Goal: Information Seeking & Learning: Learn about a topic

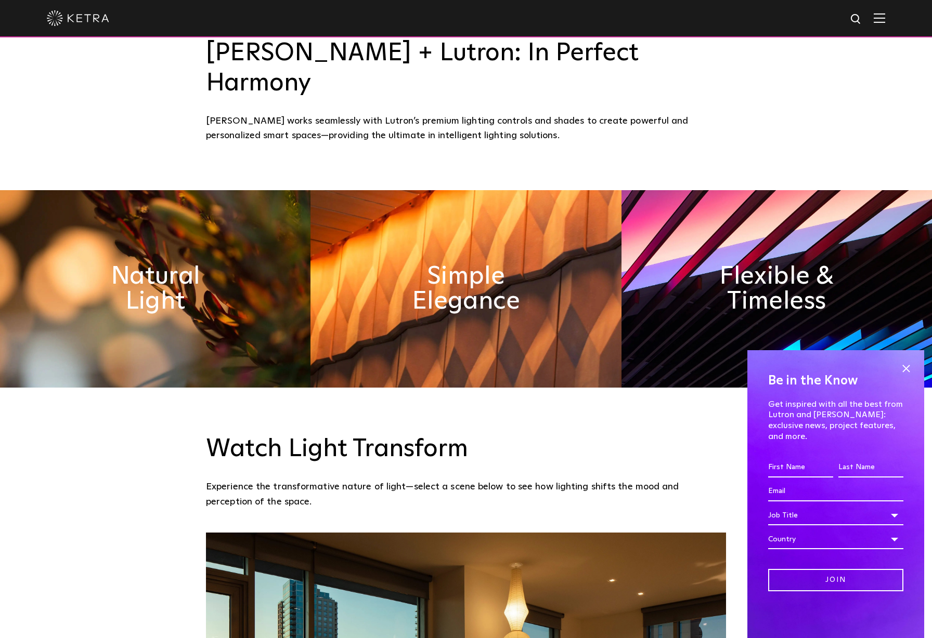
scroll to position [647, 0]
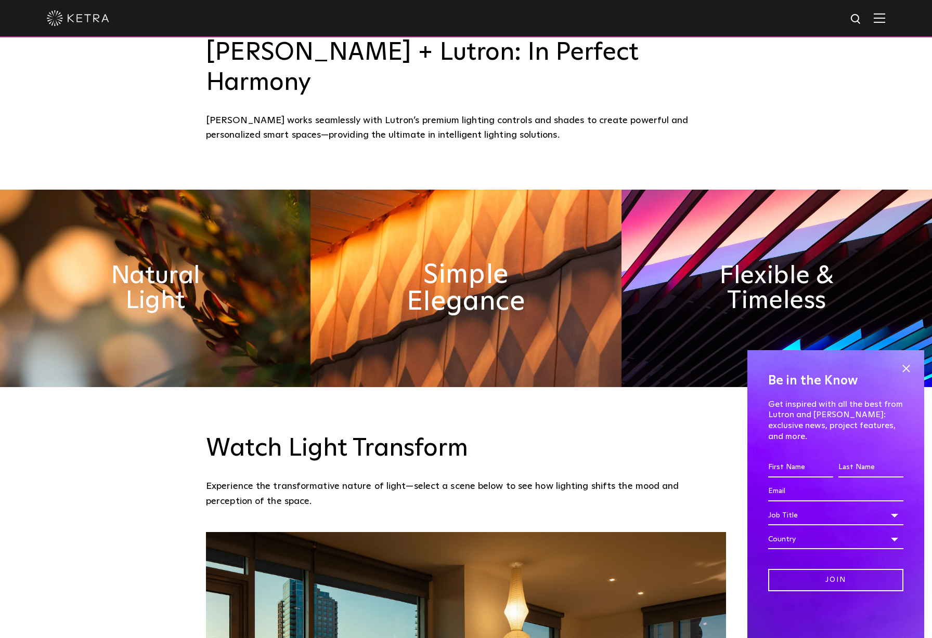
click at [494, 261] on h2 "Simple Elegance" at bounding box center [465, 288] width 169 height 55
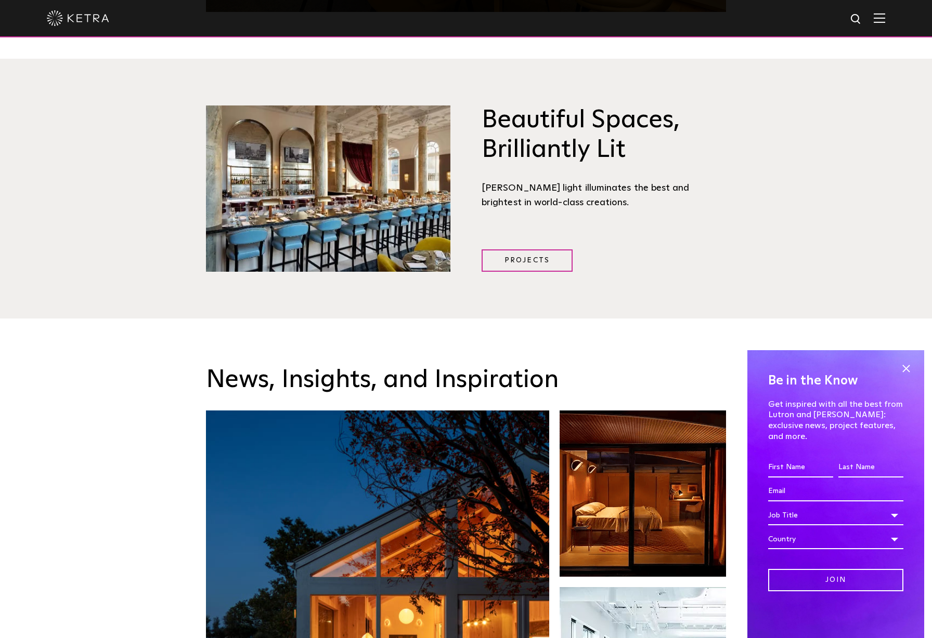
scroll to position [1571, 0]
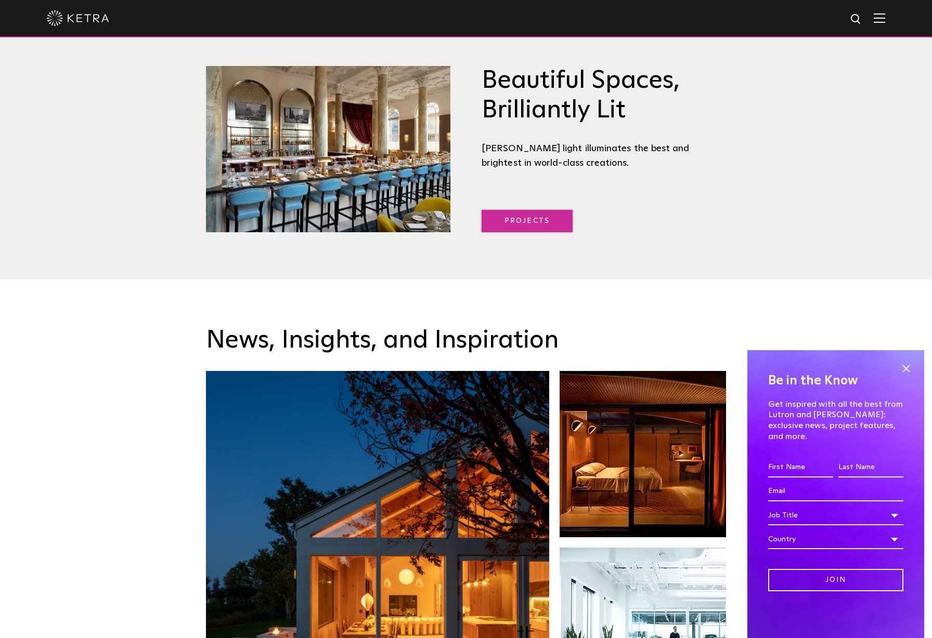
click at [528, 210] on link "Projects" at bounding box center [526, 221] width 91 height 22
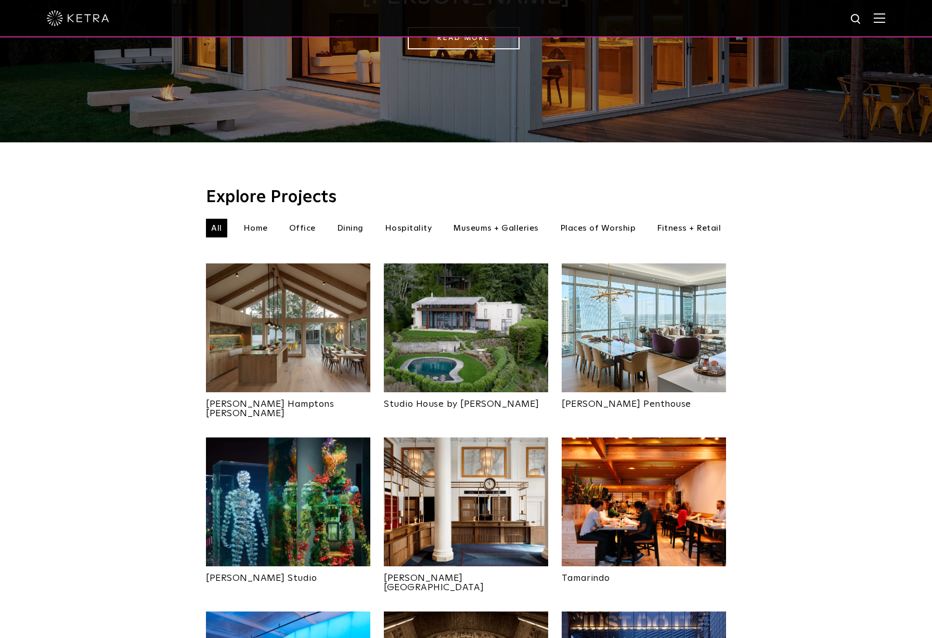
scroll to position [218, 0]
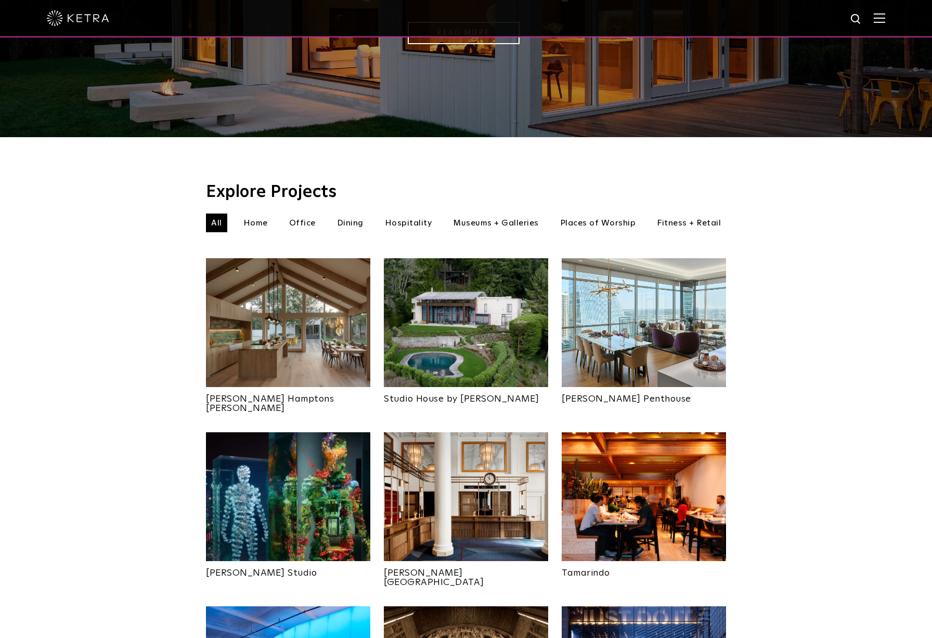
click at [642, 303] on img at bounding box center [644, 322] width 164 height 129
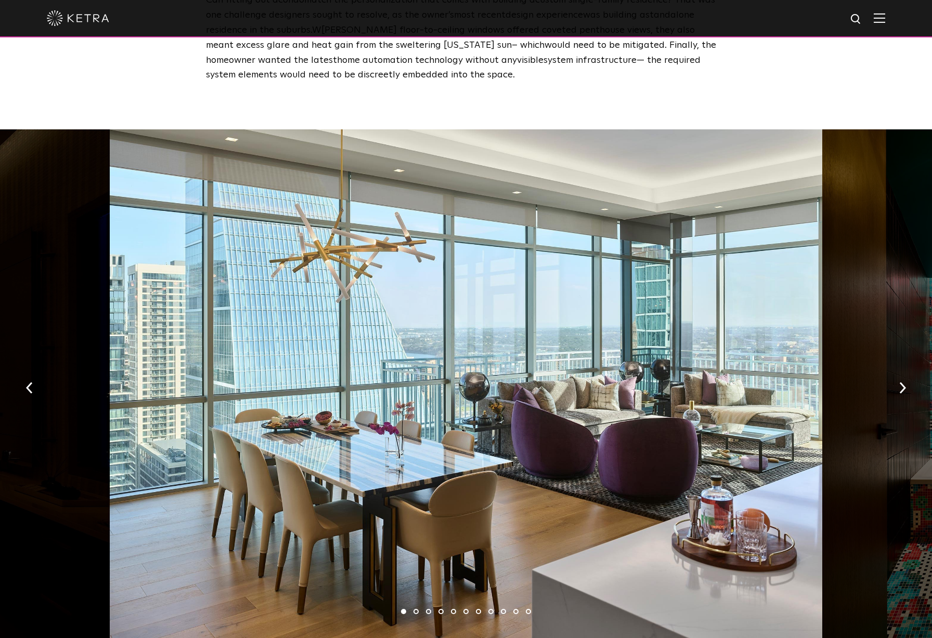
scroll to position [1453, 0]
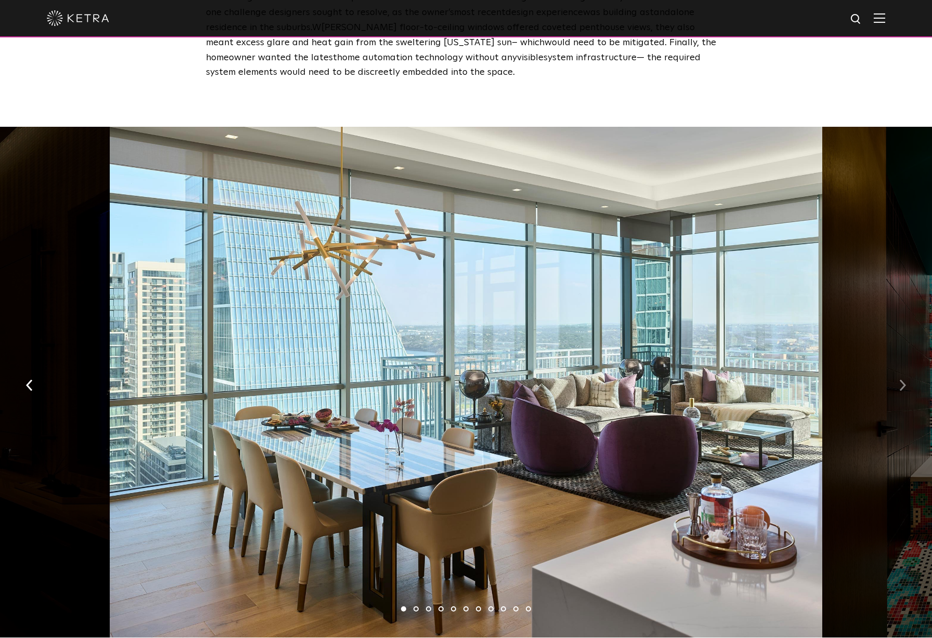
click at [903, 380] on img "button" at bounding box center [902, 385] width 7 height 11
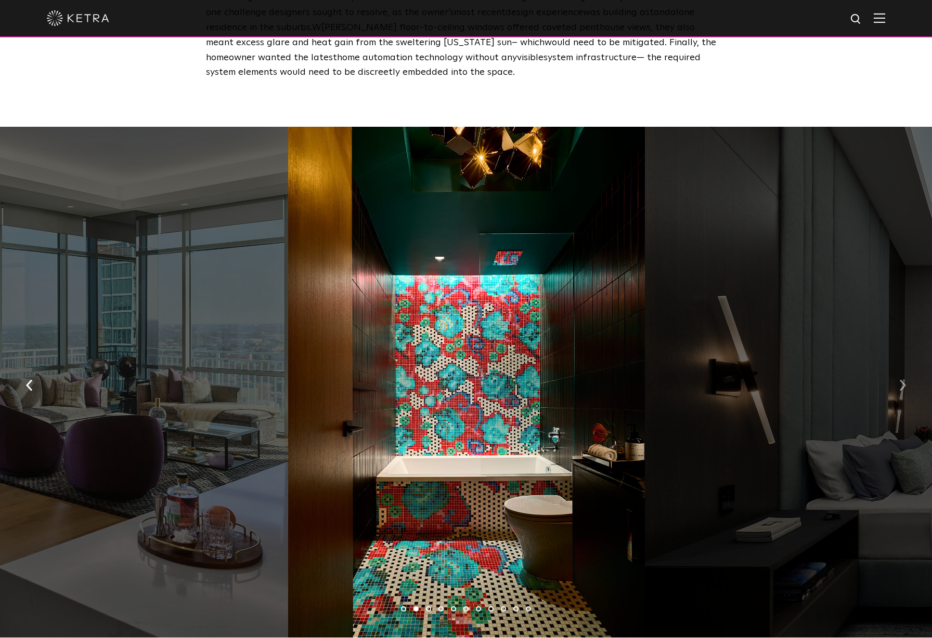
click at [902, 380] on img "button" at bounding box center [902, 385] width 7 height 11
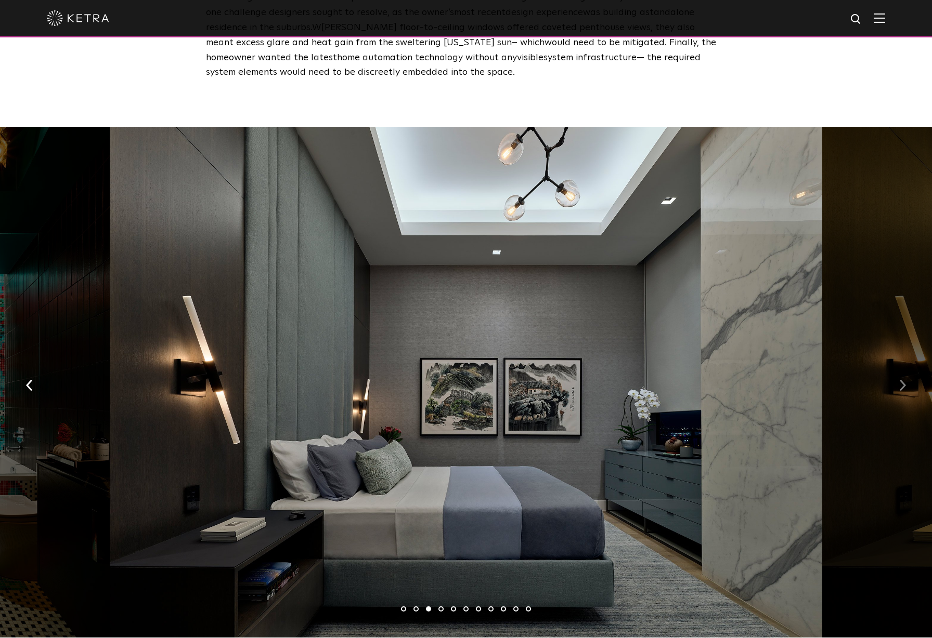
click at [905, 380] on img "button" at bounding box center [902, 385] width 7 height 11
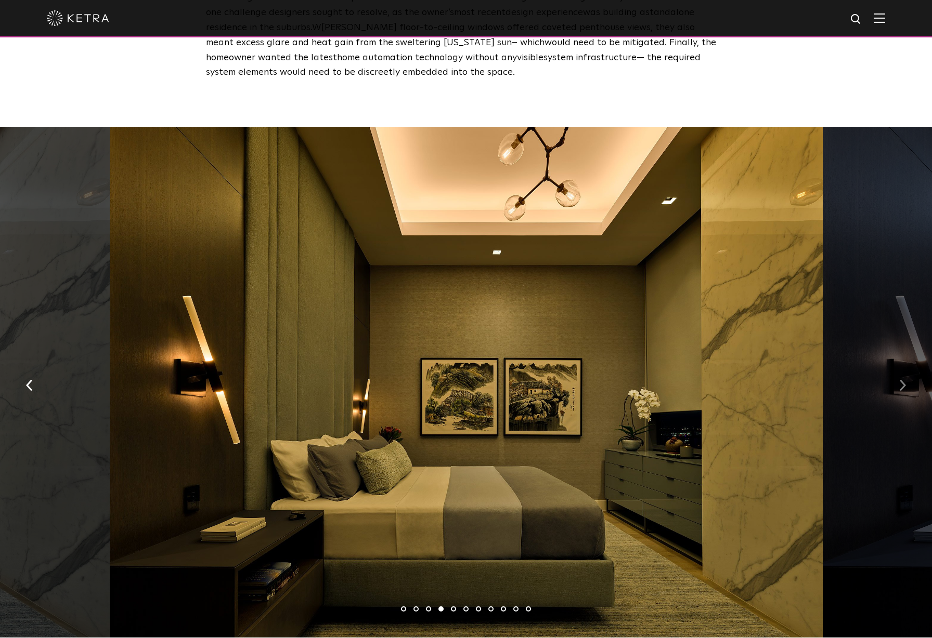
click at [902, 380] on img "button" at bounding box center [902, 385] width 7 height 11
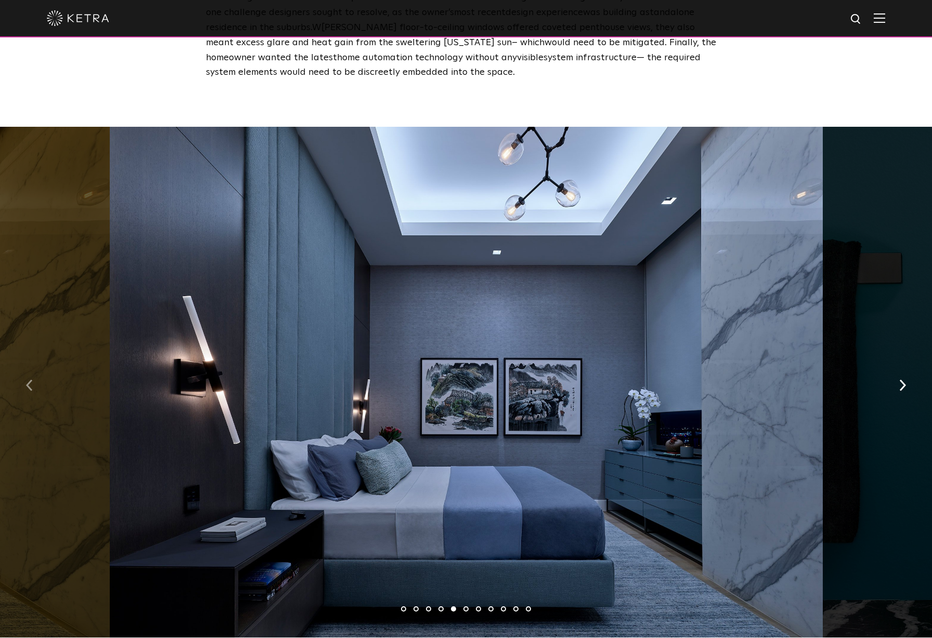
click at [28, 380] on img "button" at bounding box center [29, 385] width 7 height 11
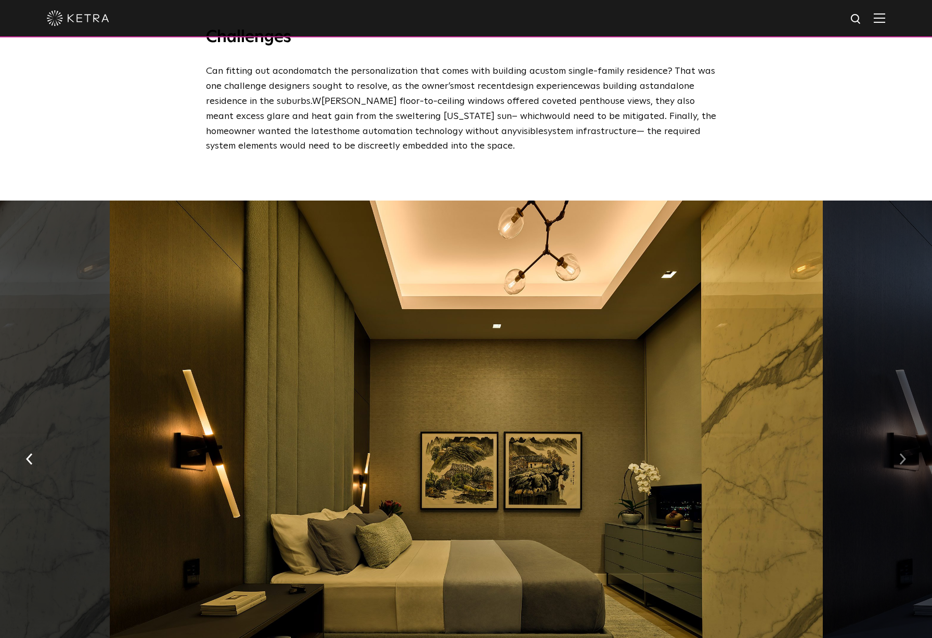
scroll to position [1380, 0]
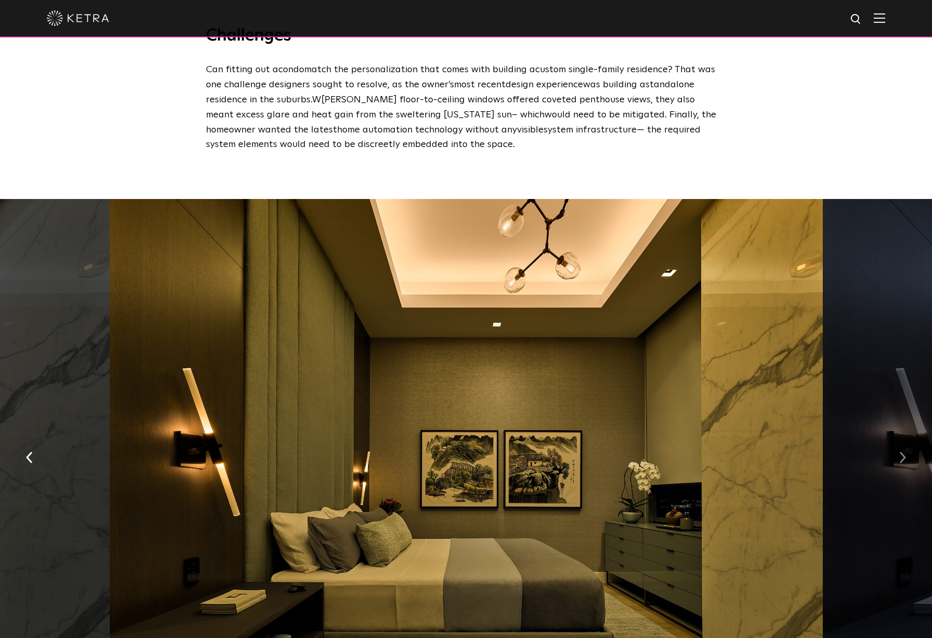
click at [903, 452] on img "button" at bounding box center [902, 457] width 7 height 11
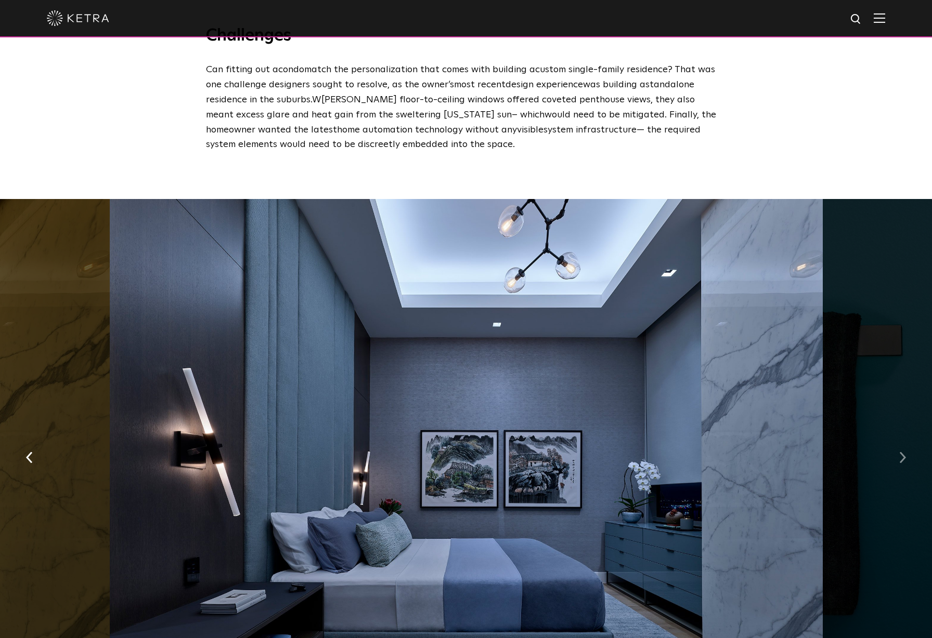
click at [903, 452] on img "button" at bounding box center [902, 457] width 7 height 11
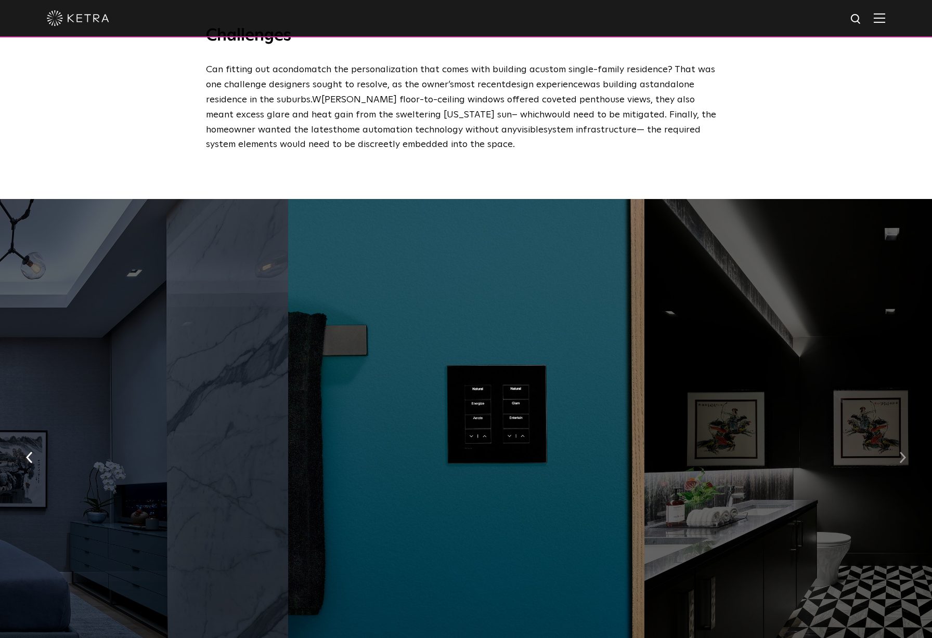
click at [903, 452] on img "button" at bounding box center [902, 457] width 7 height 11
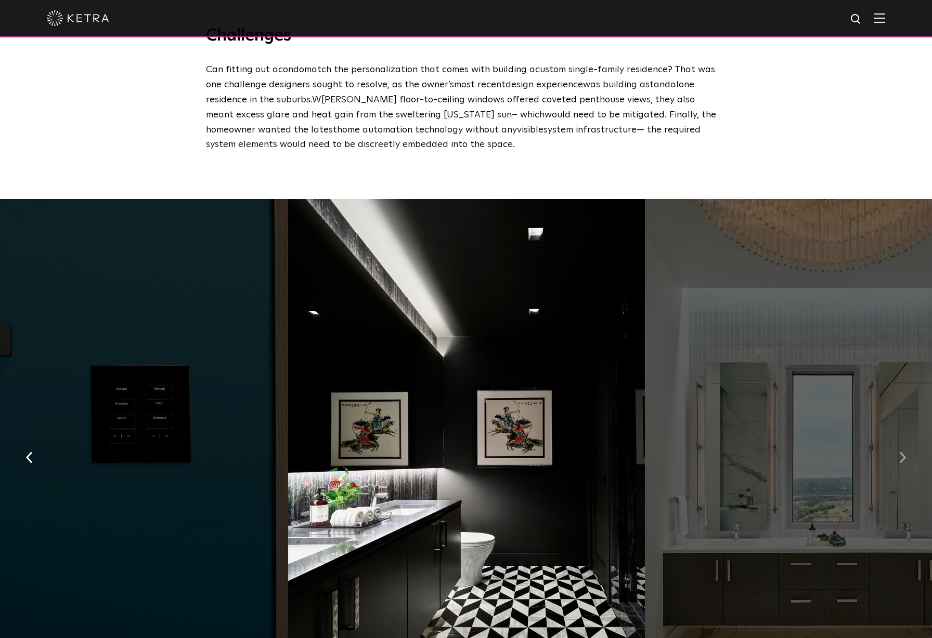
click at [903, 452] on img "button" at bounding box center [902, 457] width 7 height 11
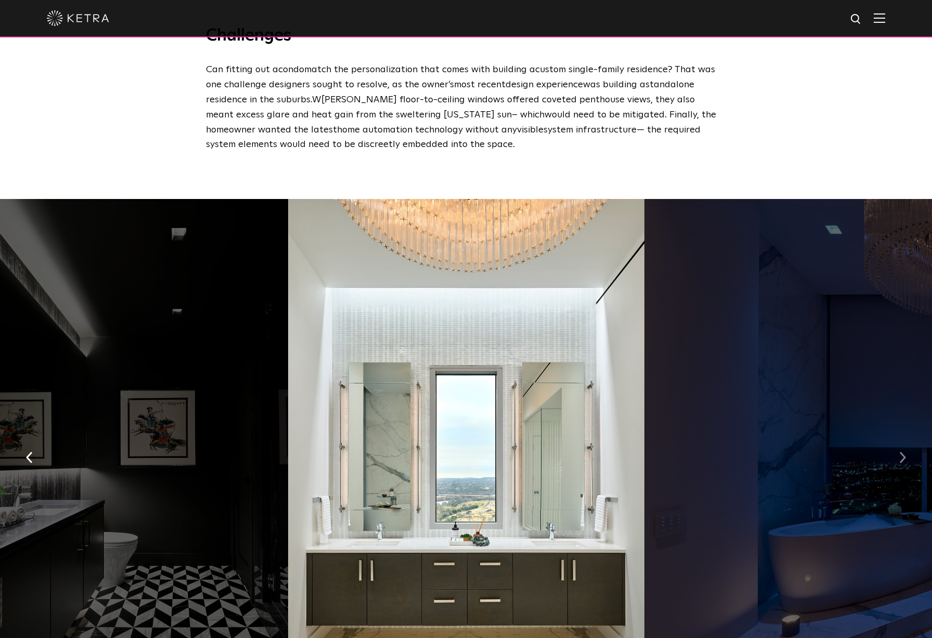
click at [903, 452] on img "button" at bounding box center [902, 457] width 7 height 11
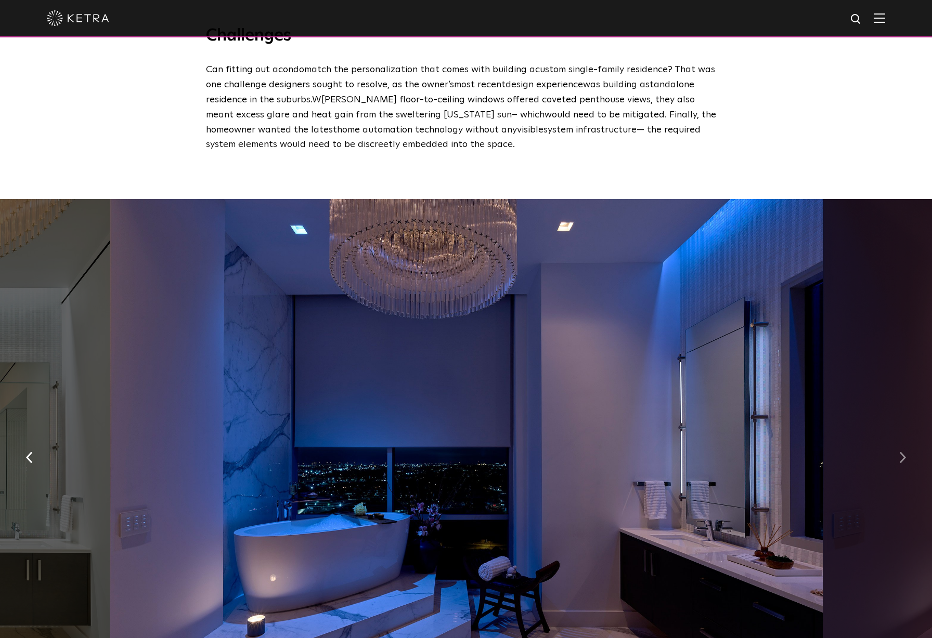
click at [903, 452] on img "button" at bounding box center [902, 457] width 7 height 11
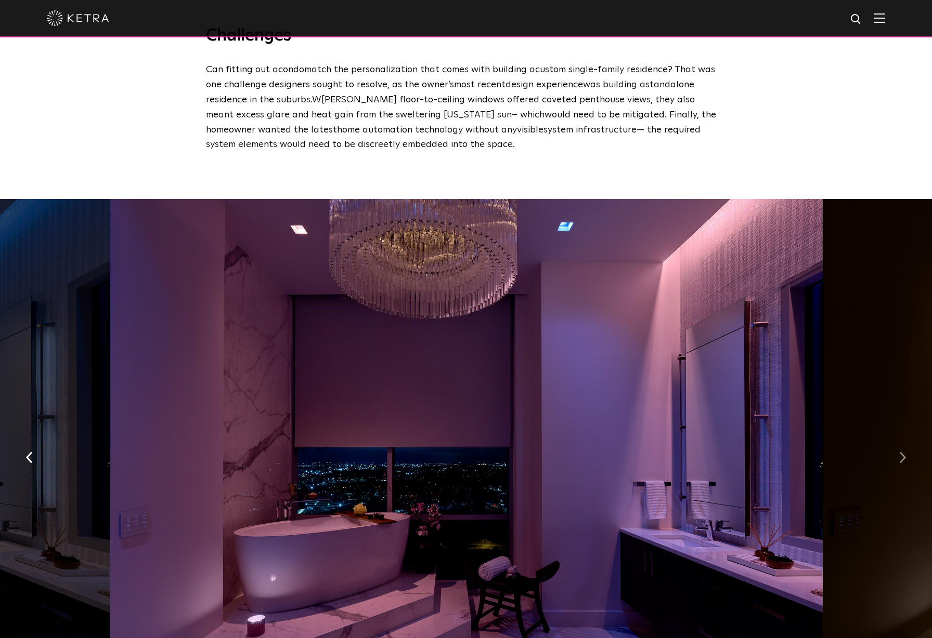
click at [903, 452] on img "button" at bounding box center [902, 457] width 7 height 11
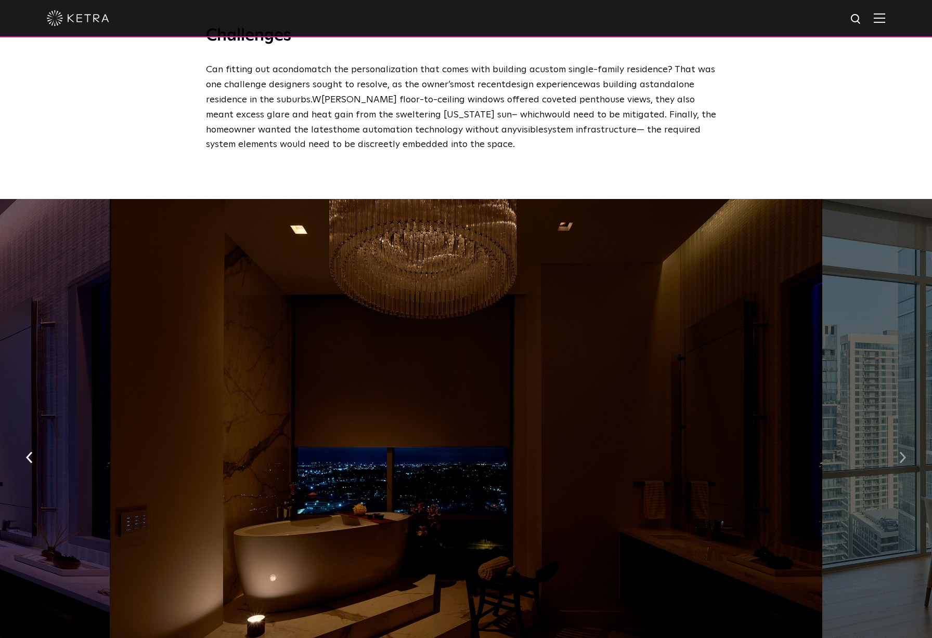
click at [903, 452] on img "button" at bounding box center [902, 457] width 7 height 11
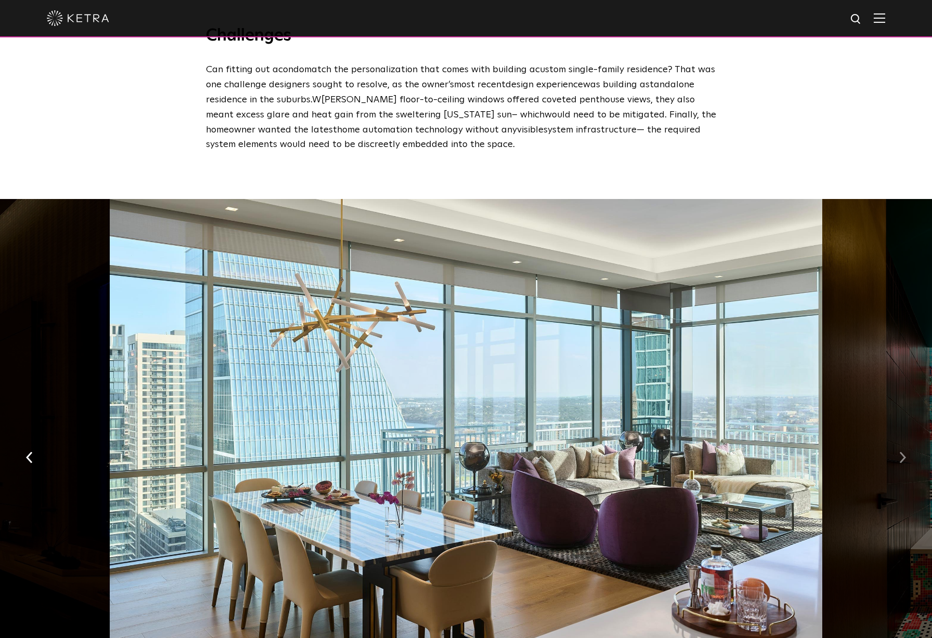
click at [903, 452] on img "button" at bounding box center [902, 457] width 7 height 11
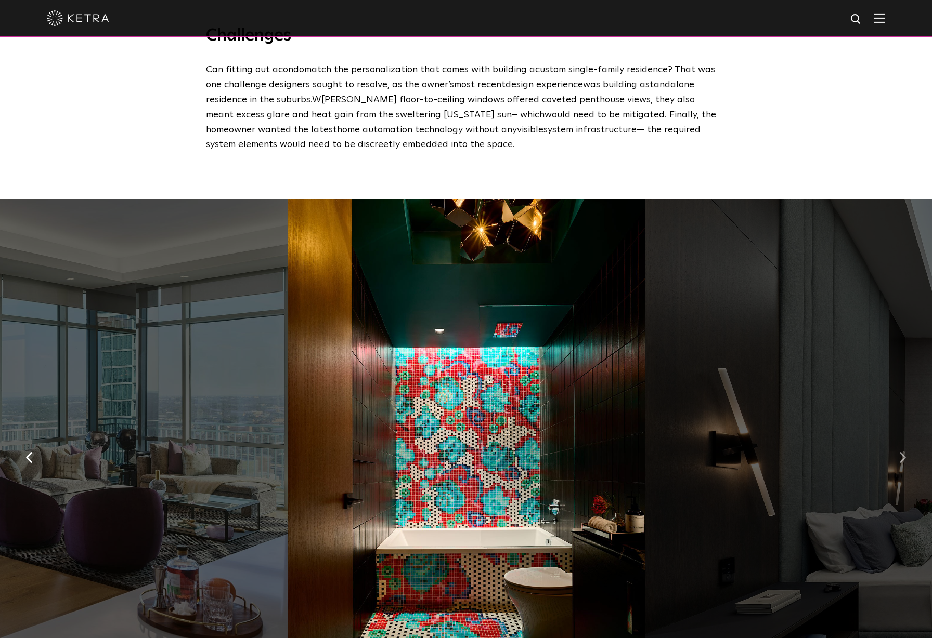
click at [903, 452] on img "button" at bounding box center [902, 457] width 7 height 11
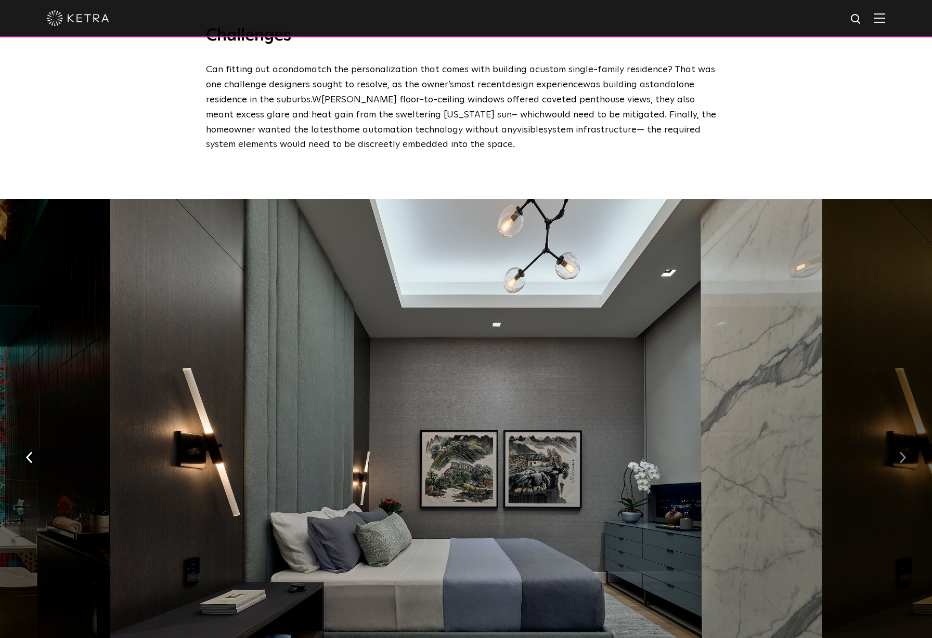
click at [903, 452] on img "button" at bounding box center [902, 457] width 7 height 11
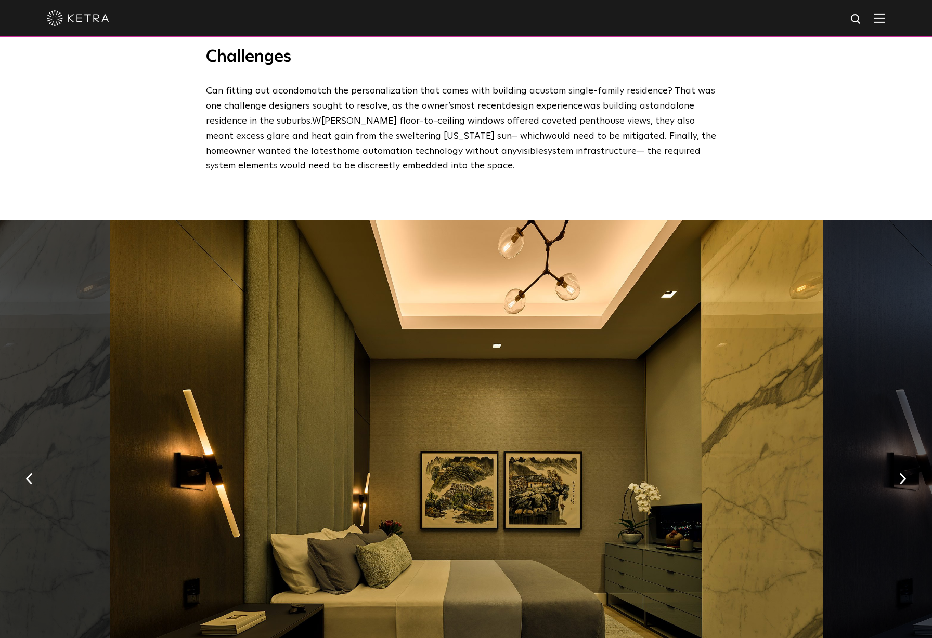
scroll to position [1429, 0]
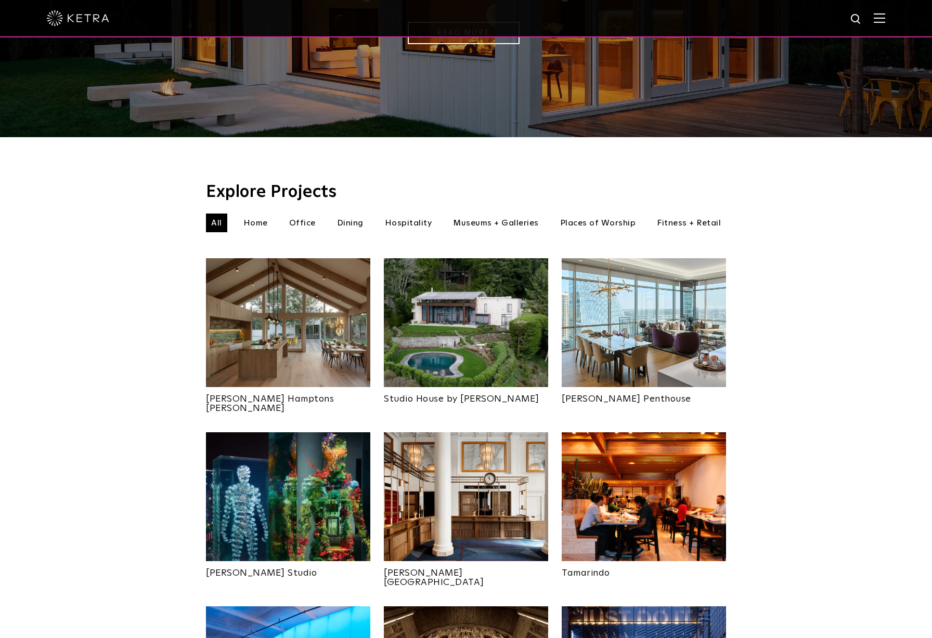
click at [496, 306] on img at bounding box center [466, 322] width 164 height 129
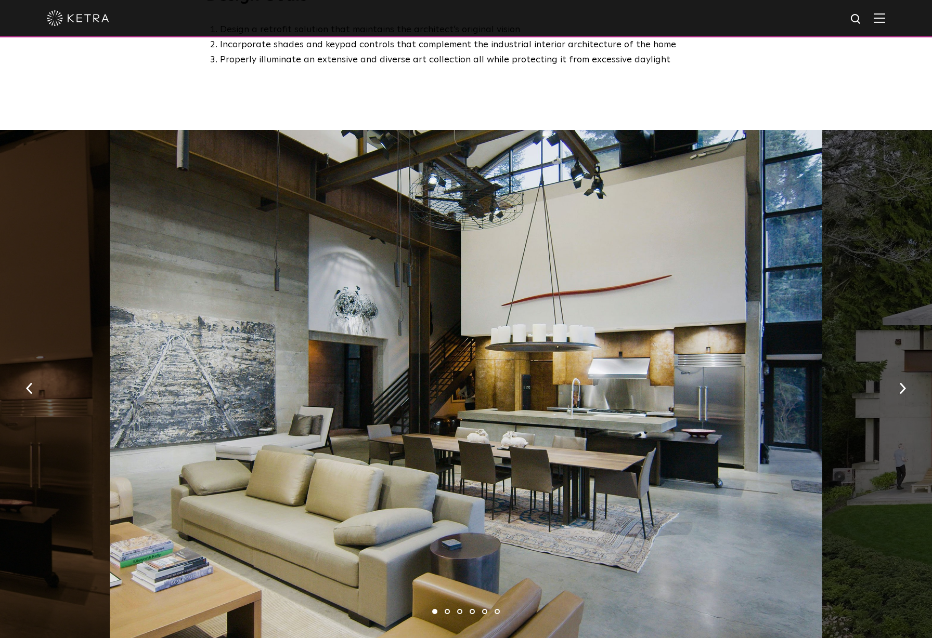
scroll to position [984, 0]
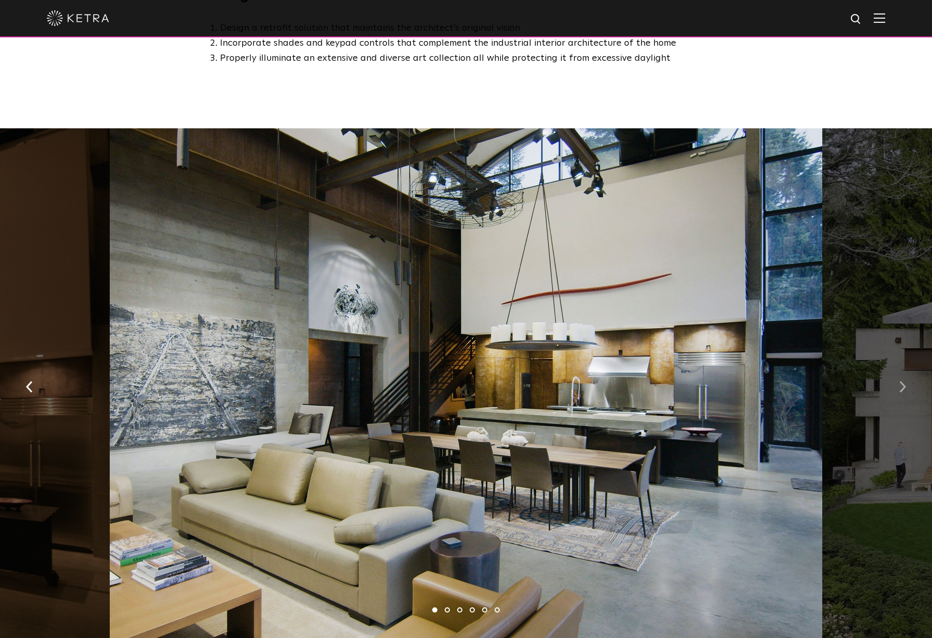
click at [902, 381] on img "button" at bounding box center [902, 386] width 7 height 11
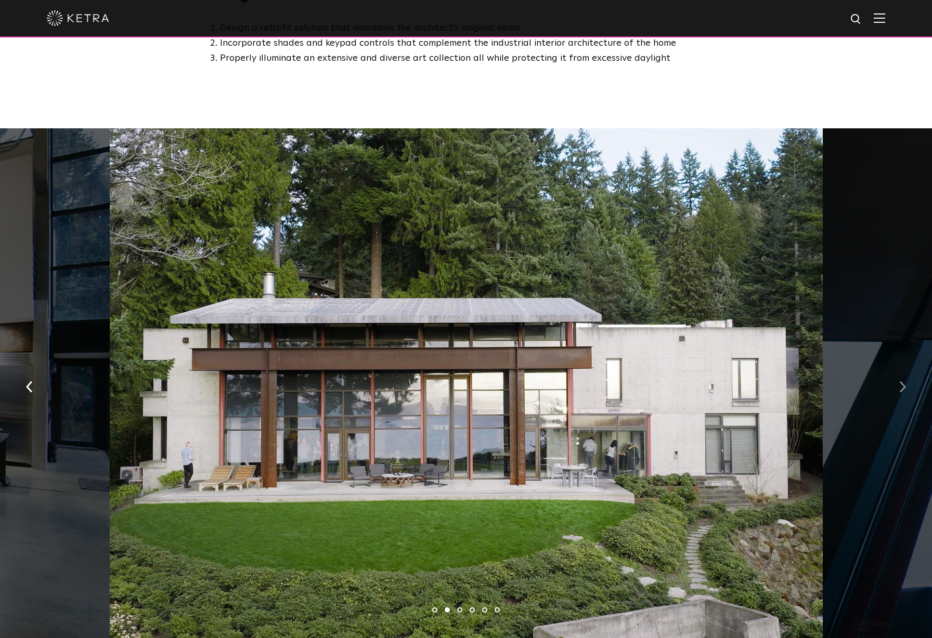
click at [902, 381] on img "button" at bounding box center [902, 386] width 7 height 11
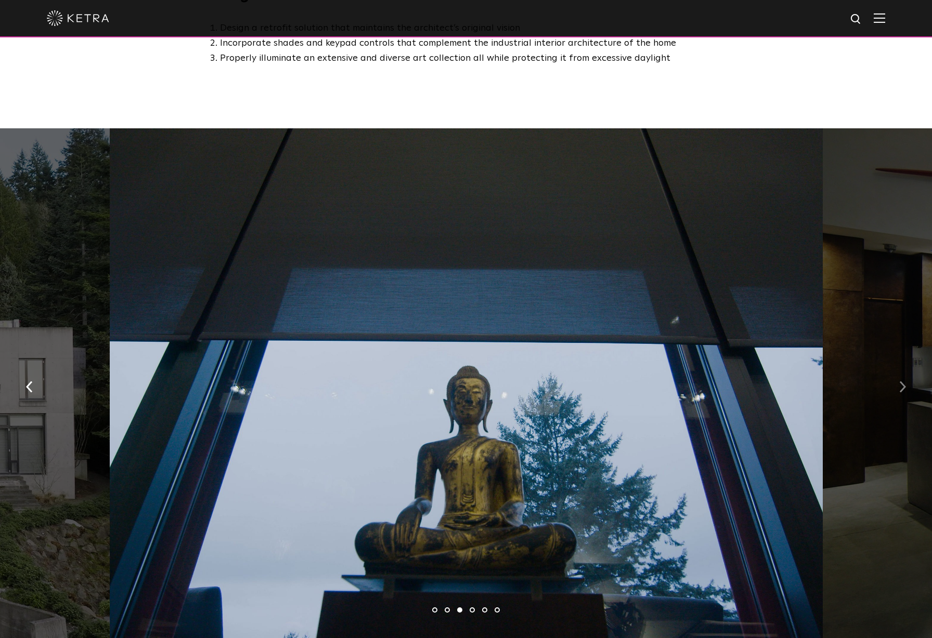
click at [902, 381] on img "button" at bounding box center [902, 386] width 7 height 11
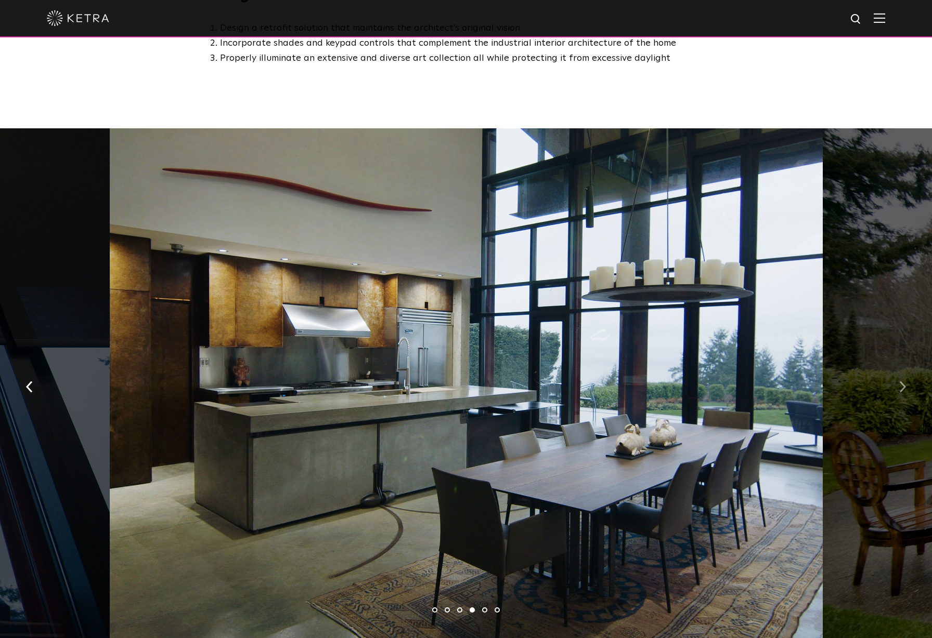
click at [902, 381] on img "button" at bounding box center [902, 386] width 7 height 11
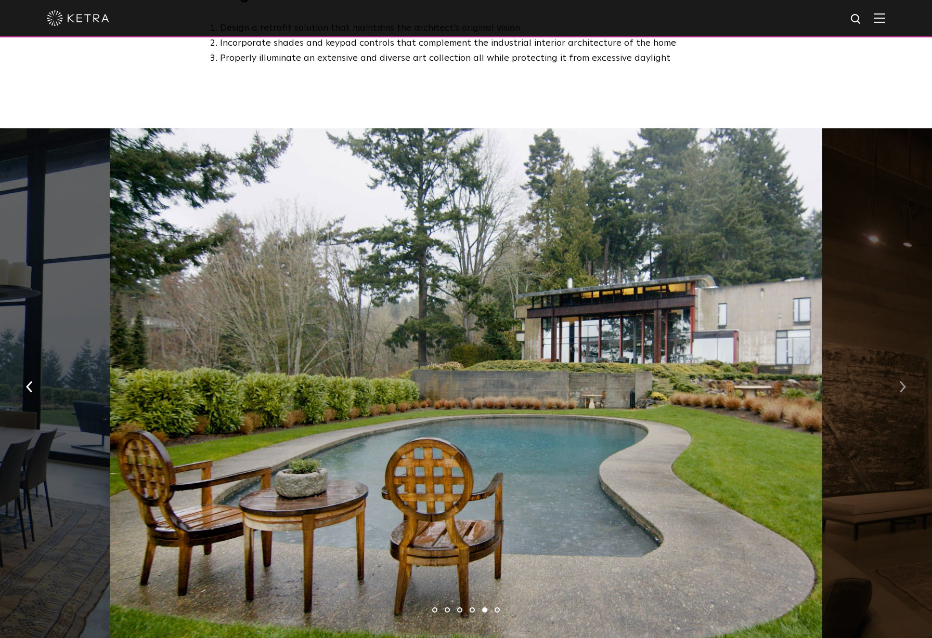
click at [902, 381] on img "button" at bounding box center [902, 386] width 7 height 11
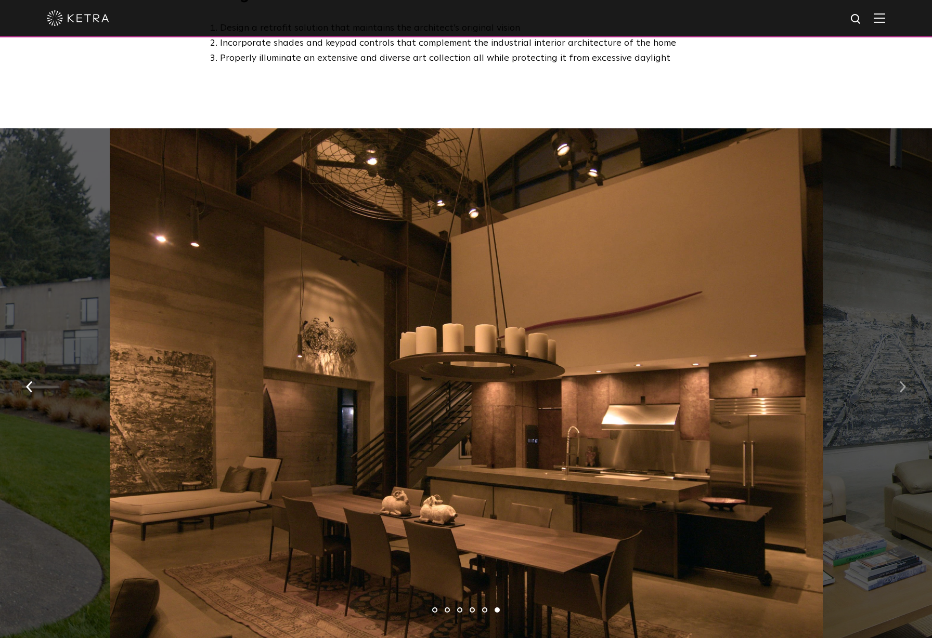
click at [902, 381] on img "button" at bounding box center [902, 386] width 7 height 11
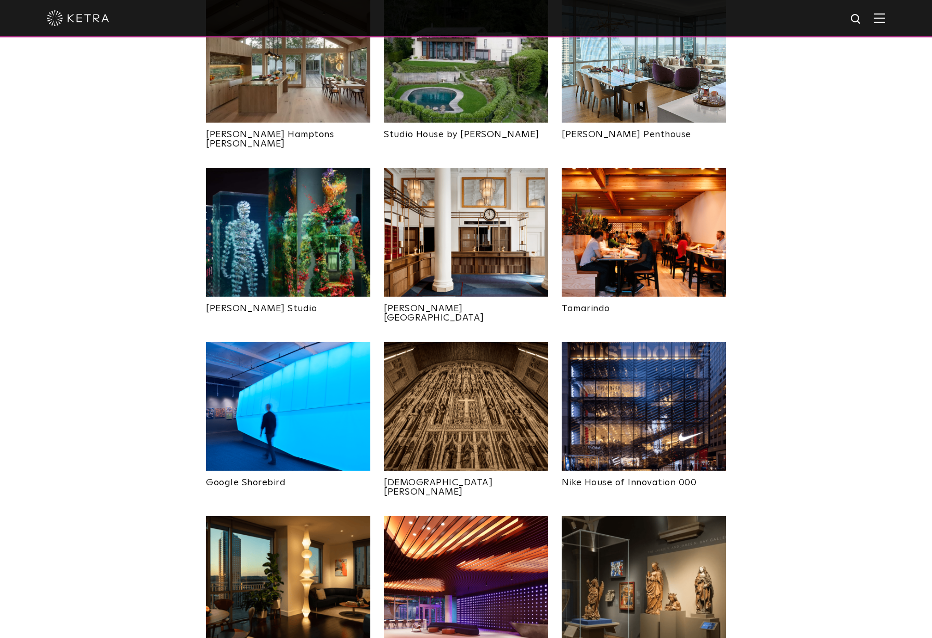
scroll to position [499, 0]
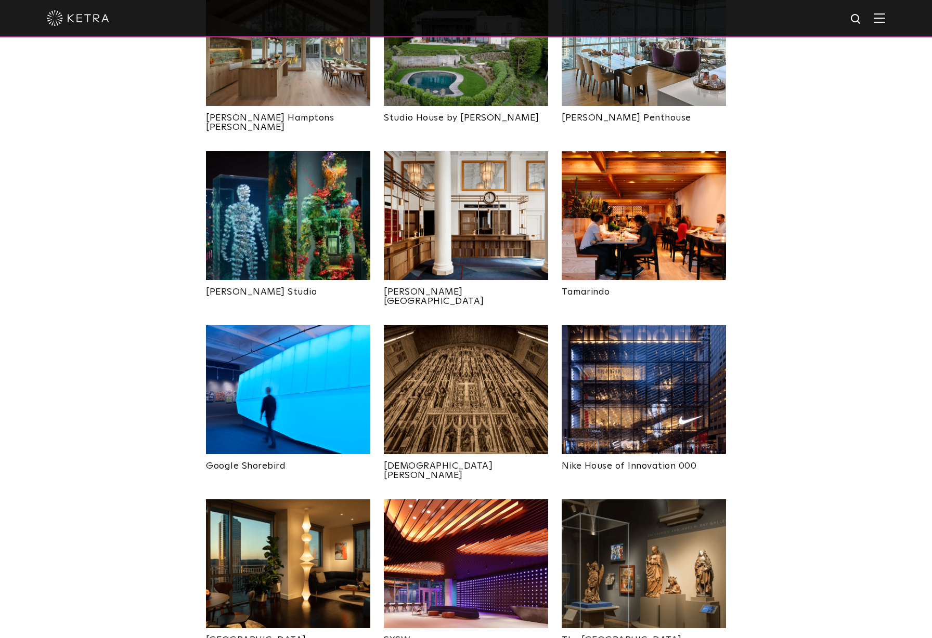
click at [331, 215] on img at bounding box center [288, 215] width 164 height 129
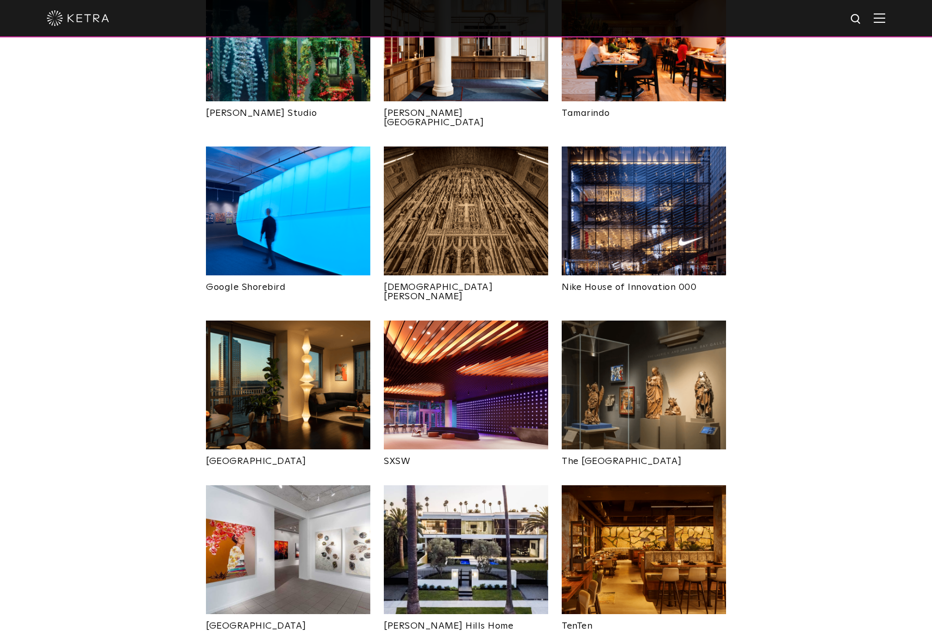
scroll to position [828, 0]
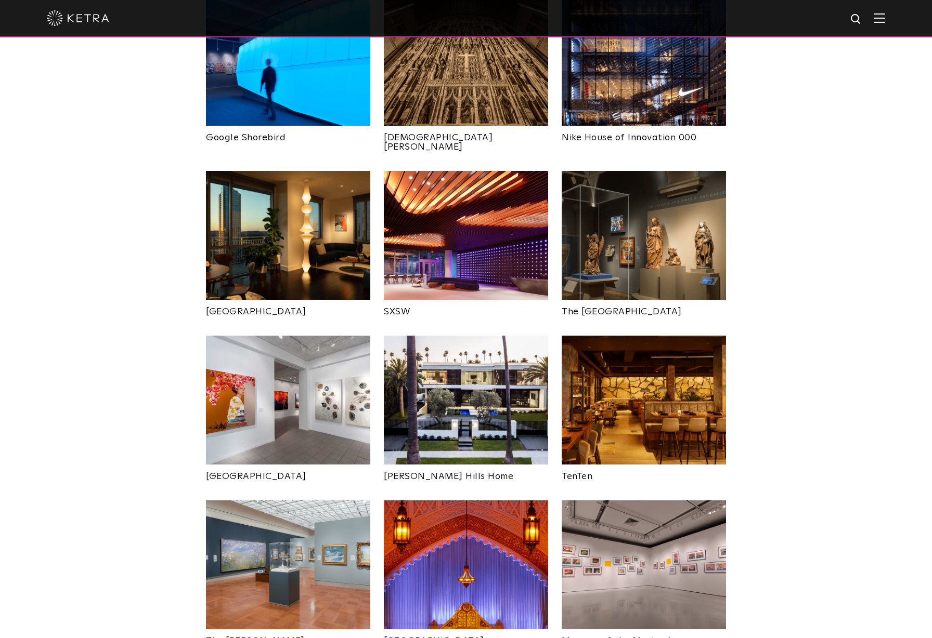
click at [341, 354] on img at bounding box center [288, 400] width 164 height 129
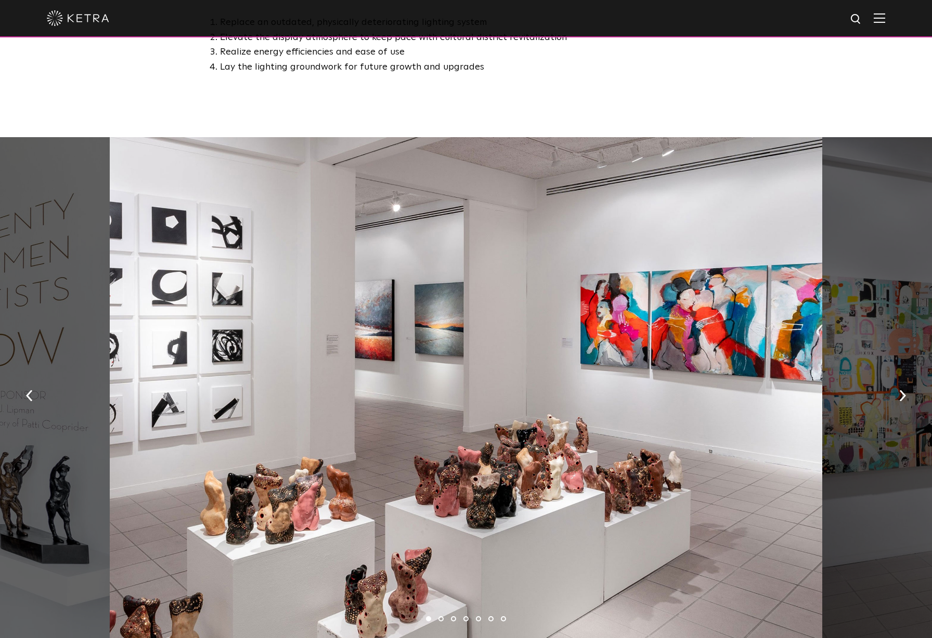
scroll to position [749, 0]
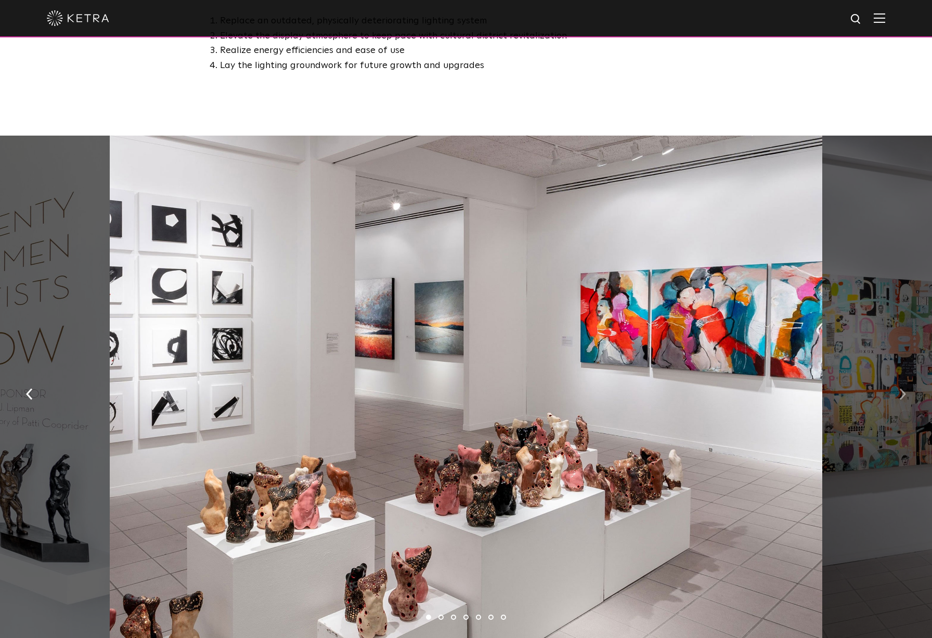
click at [905, 389] on img "button" at bounding box center [902, 394] width 7 height 11
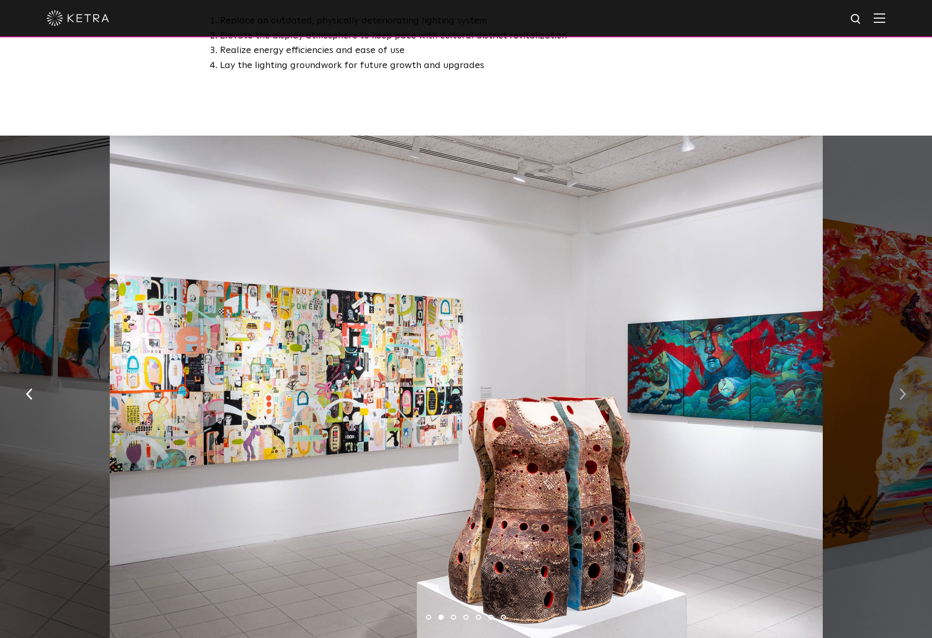
click at [905, 389] on img "button" at bounding box center [902, 394] width 7 height 11
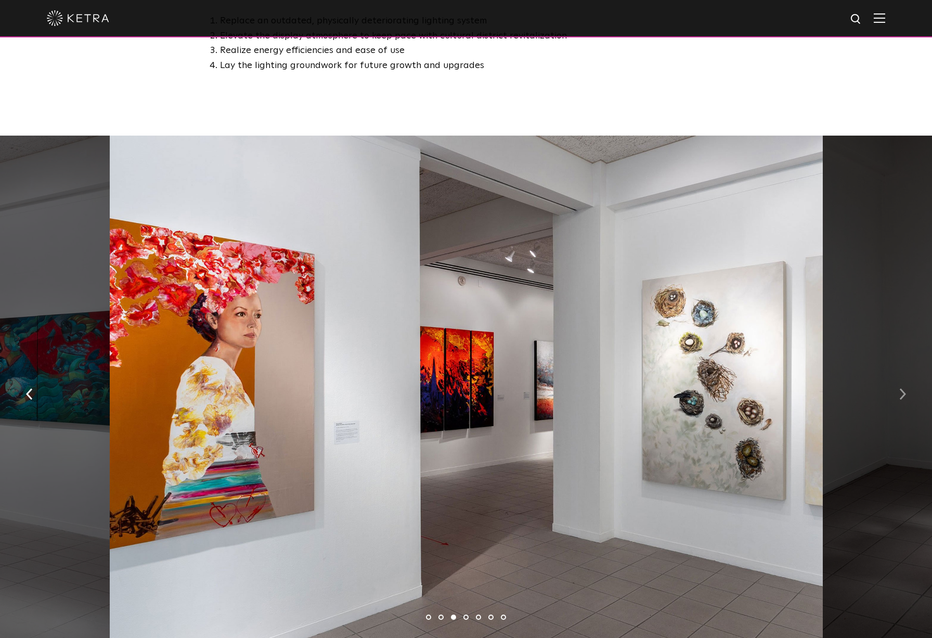
click at [905, 389] on img "button" at bounding box center [902, 394] width 7 height 11
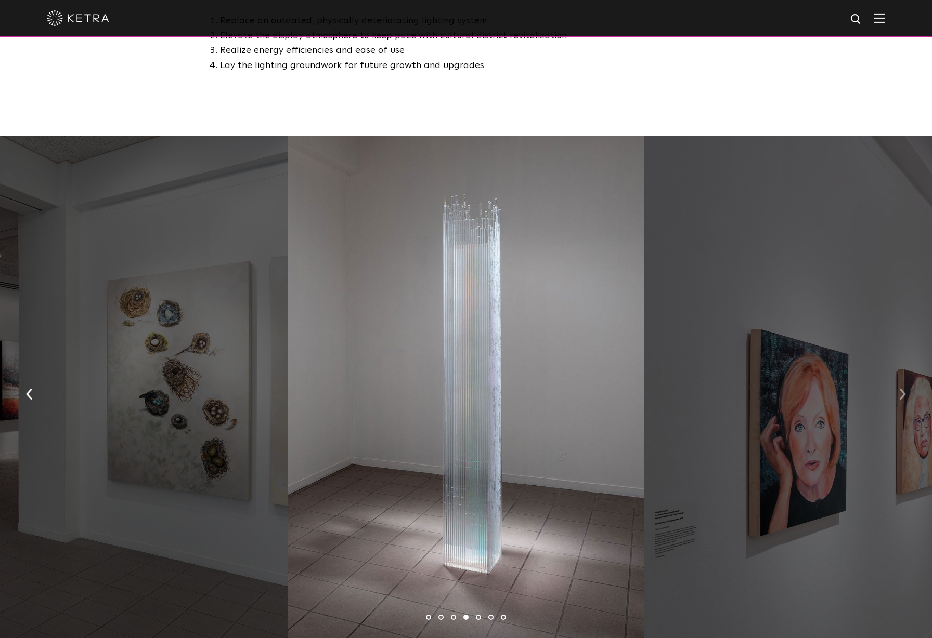
click at [906, 376] on button "button" at bounding box center [902, 394] width 22 height 36
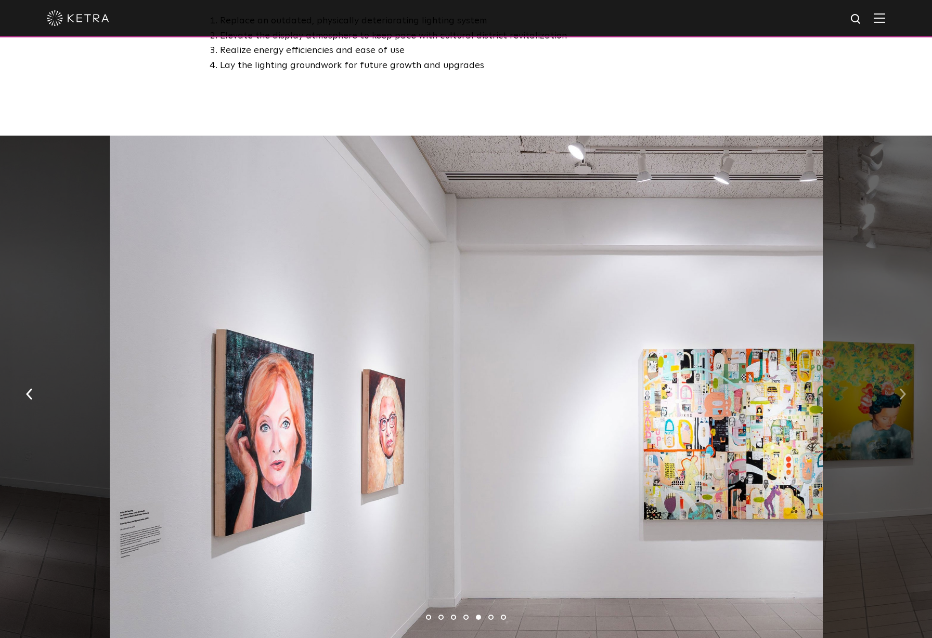
click at [906, 376] on button "button" at bounding box center [902, 394] width 22 height 36
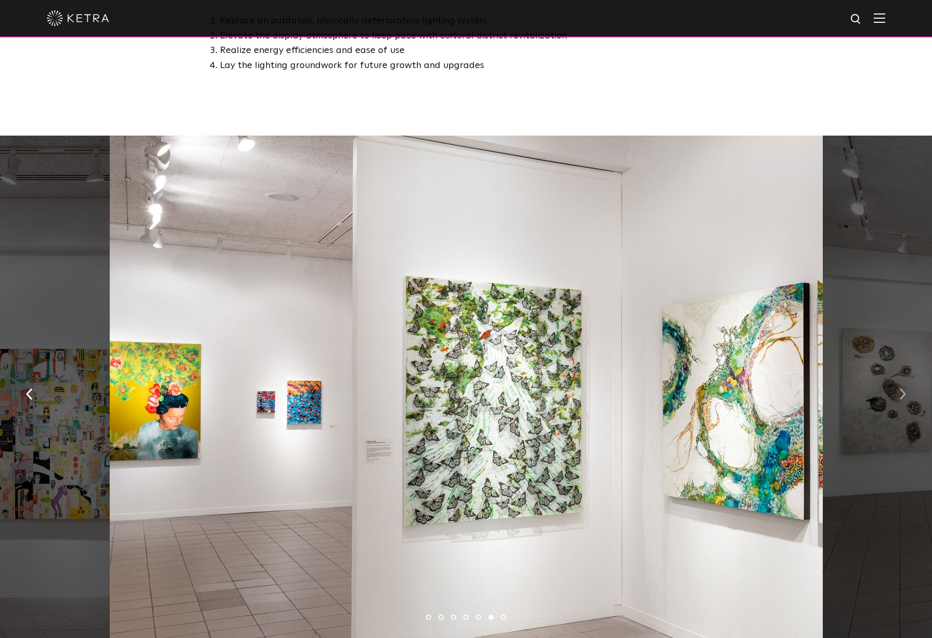
click at [906, 376] on button "button" at bounding box center [902, 394] width 22 height 36
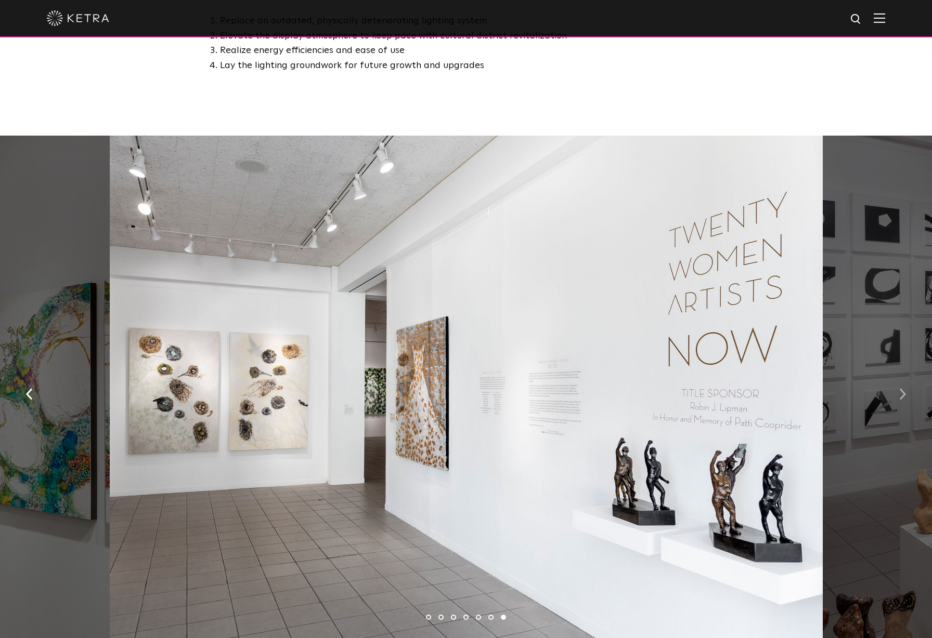
click at [905, 389] on img "button" at bounding box center [902, 394] width 7 height 11
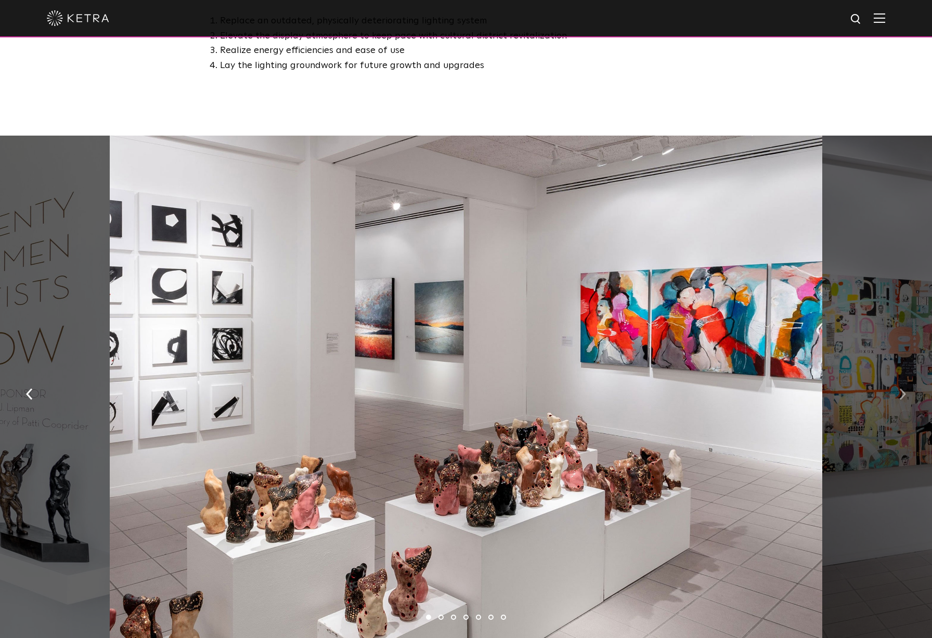
click at [904, 389] on img "button" at bounding box center [902, 394] width 7 height 11
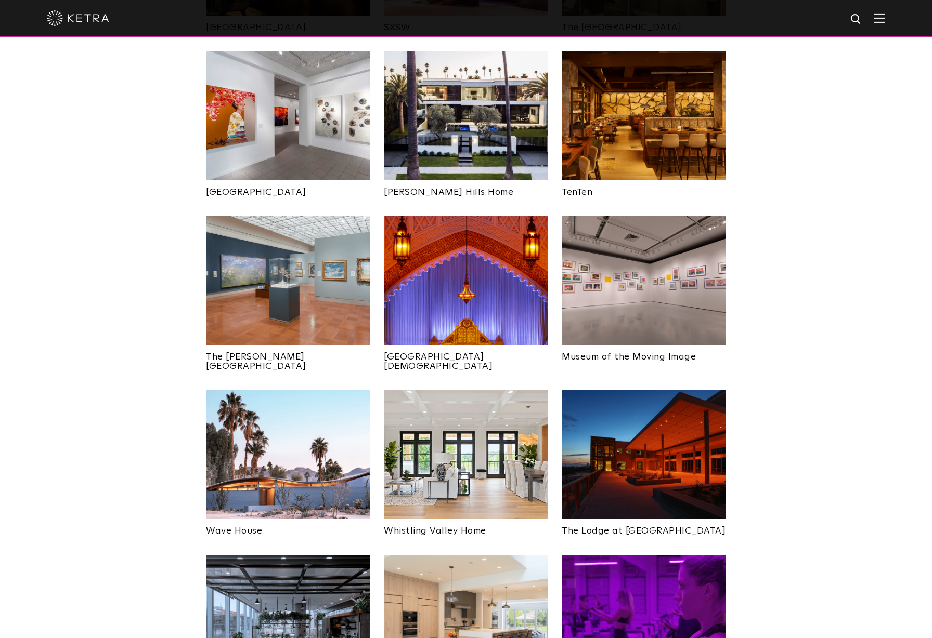
scroll to position [1115, 0]
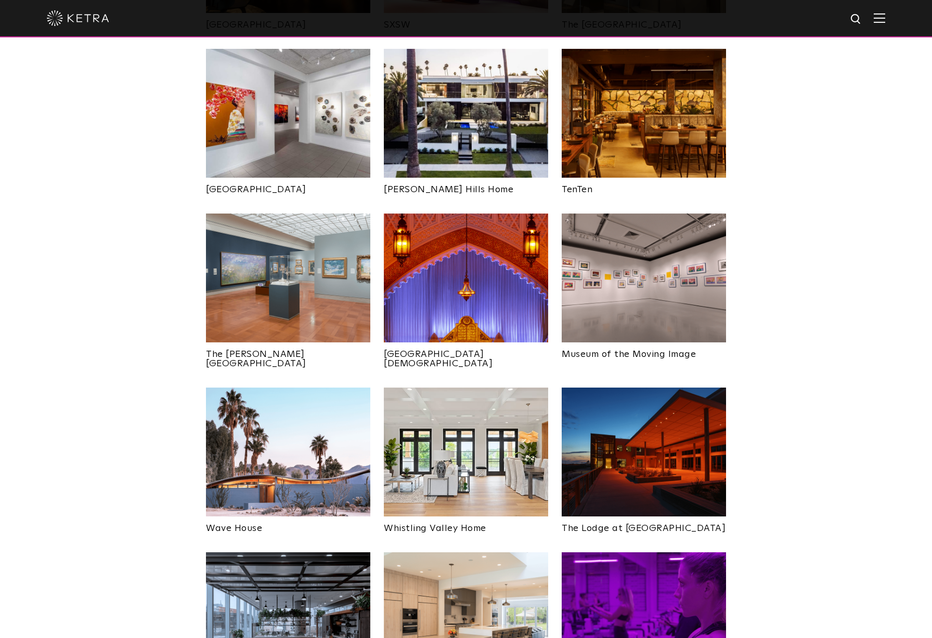
click at [285, 411] on img at bounding box center [288, 452] width 164 height 129
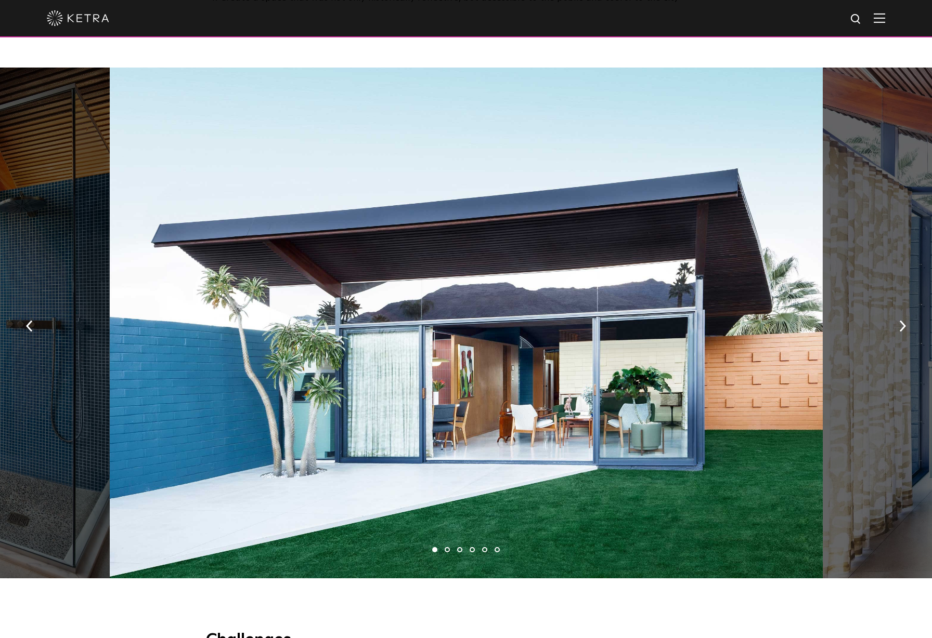
scroll to position [737, 0]
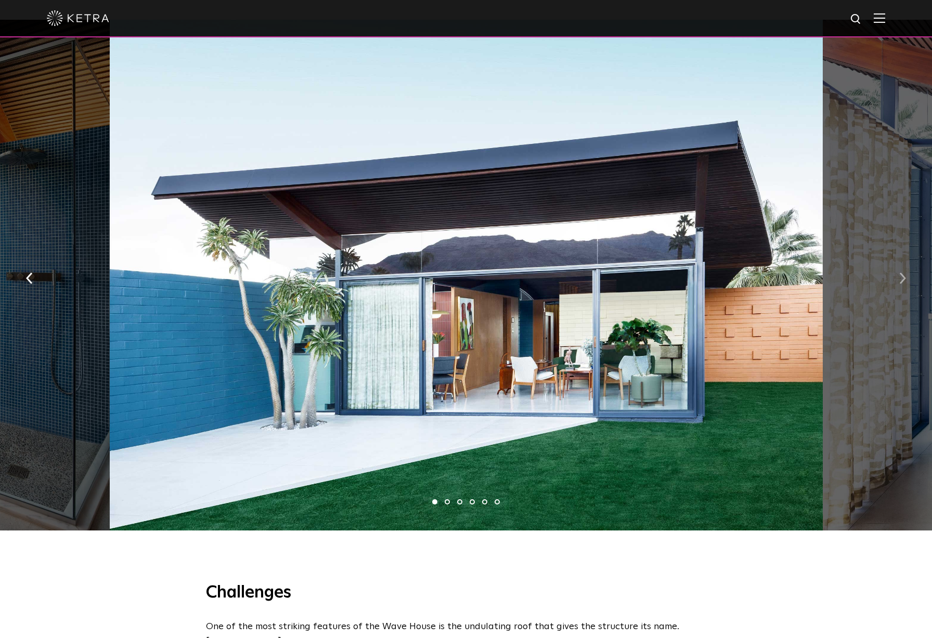
click at [905, 273] on img "button" at bounding box center [902, 278] width 7 height 11
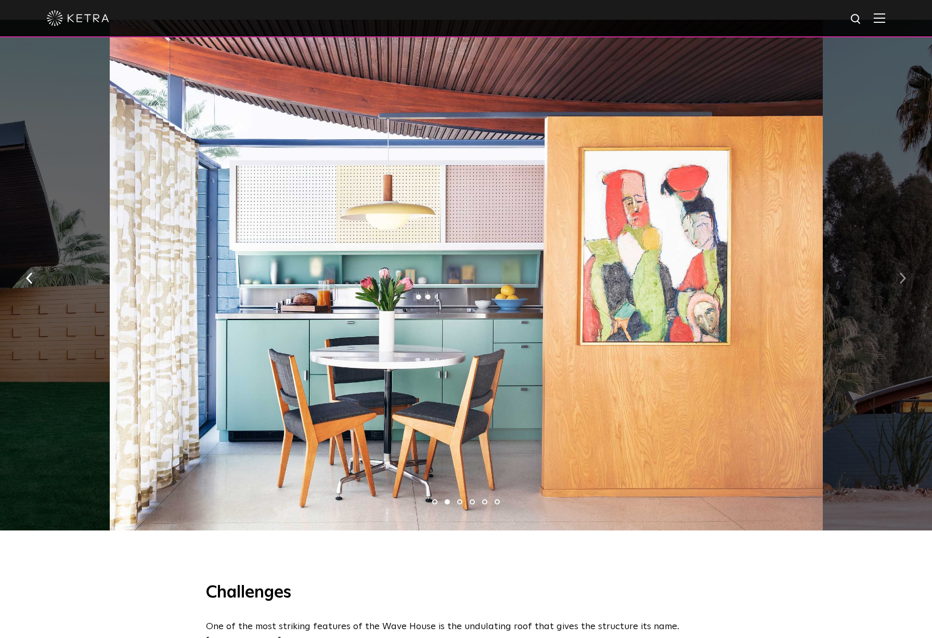
click at [905, 273] on img "button" at bounding box center [902, 278] width 7 height 11
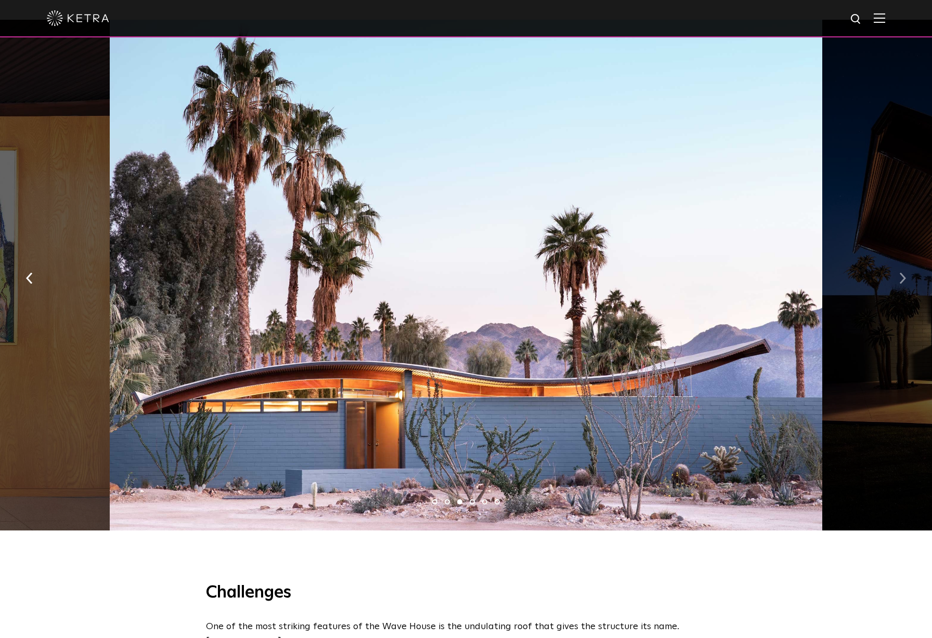
click at [904, 273] on img "button" at bounding box center [902, 278] width 7 height 11
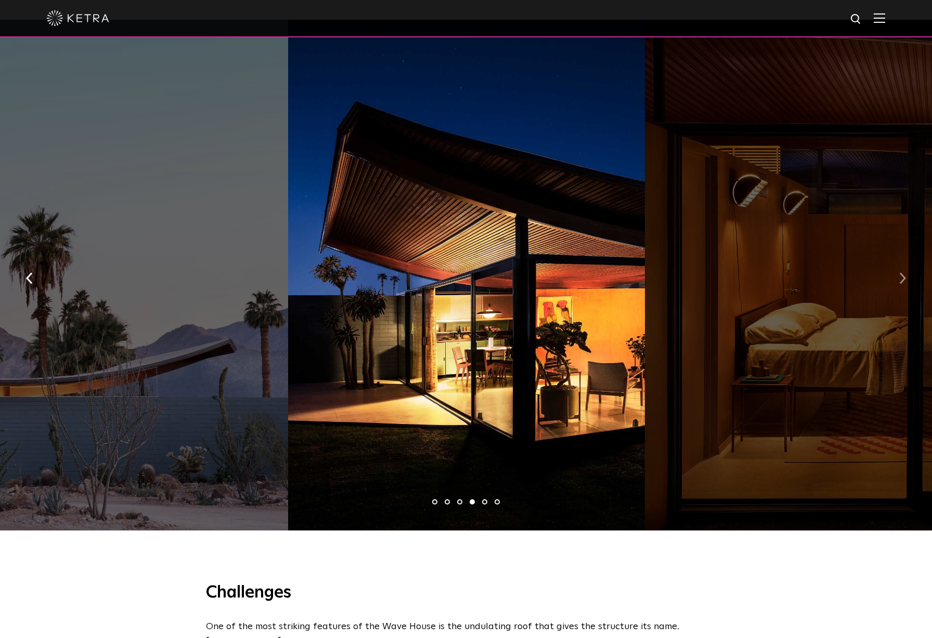
click at [904, 273] on img "button" at bounding box center [902, 278] width 7 height 11
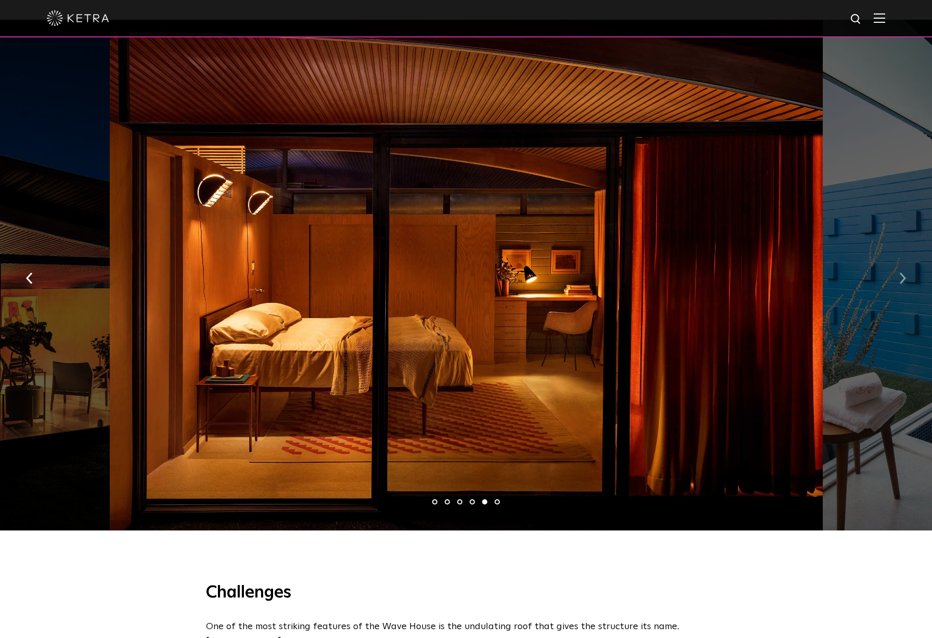
click at [904, 273] on img "button" at bounding box center [902, 278] width 7 height 11
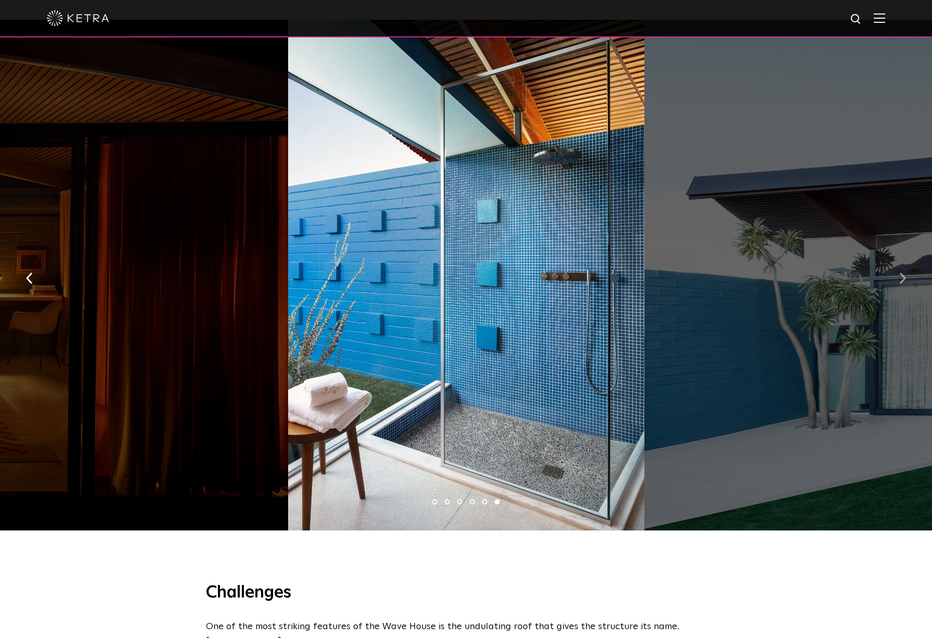
click at [904, 273] on img "button" at bounding box center [902, 278] width 7 height 11
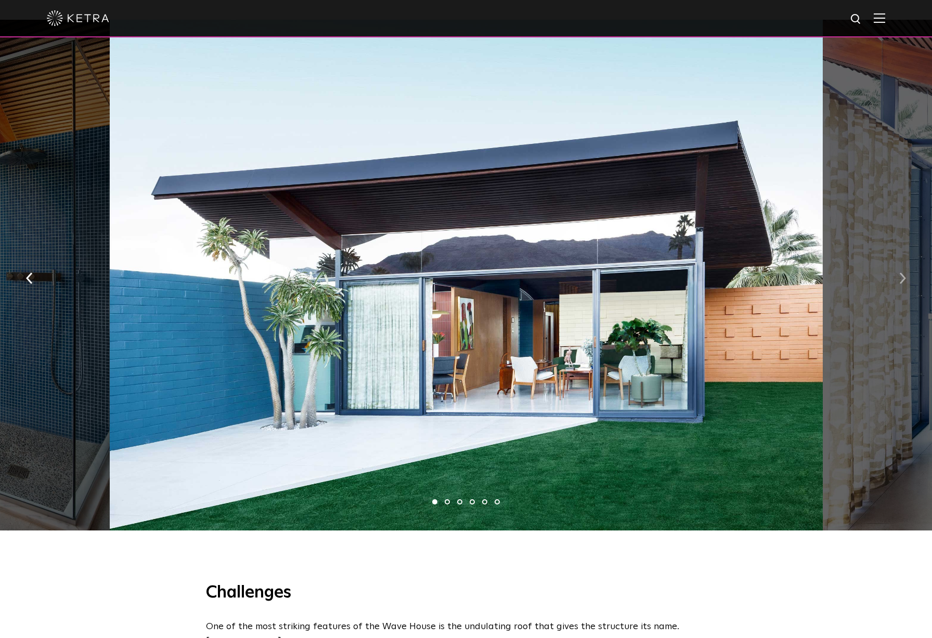
click at [904, 273] on img "button" at bounding box center [902, 278] width 7 height 11
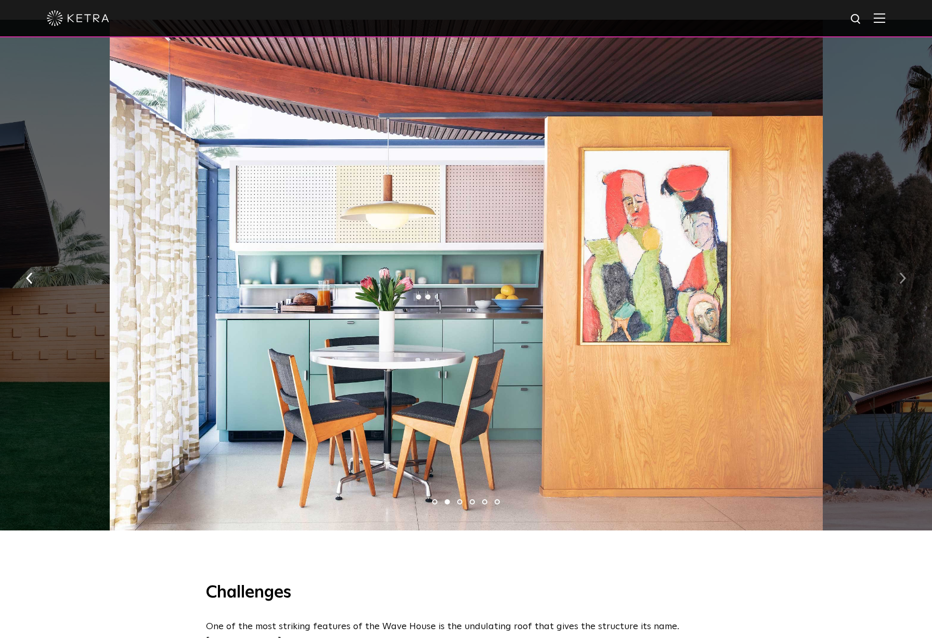
click at [904, 273] on img "button" at bounding box center [902, 278] width 7 height 11
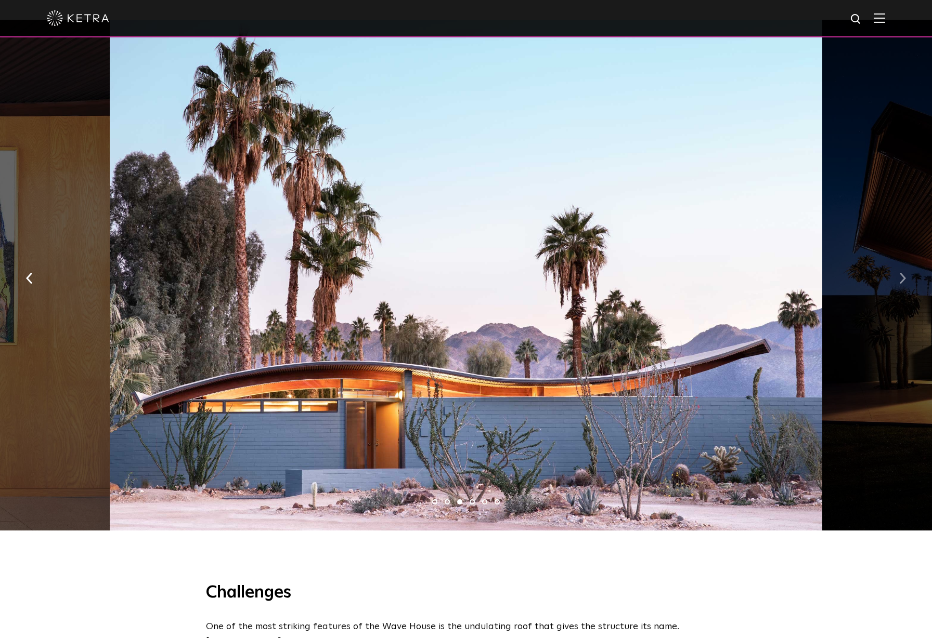
click at [904, 273] on img "button" at bounding box center [902, 278] width 7 height 11
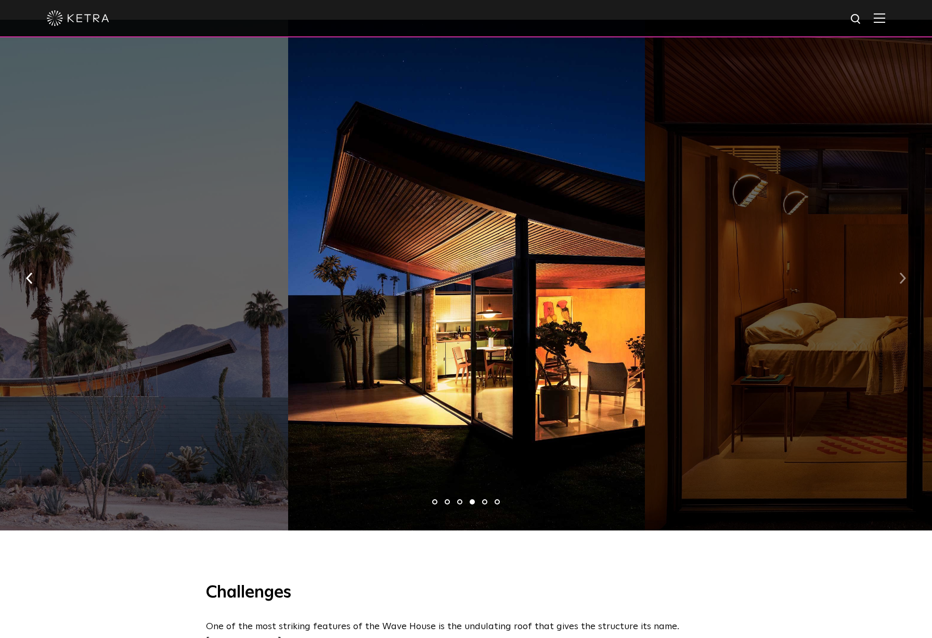
click at [905, 273] on img "button" at bounding box center [902, 278] width 7 height 11
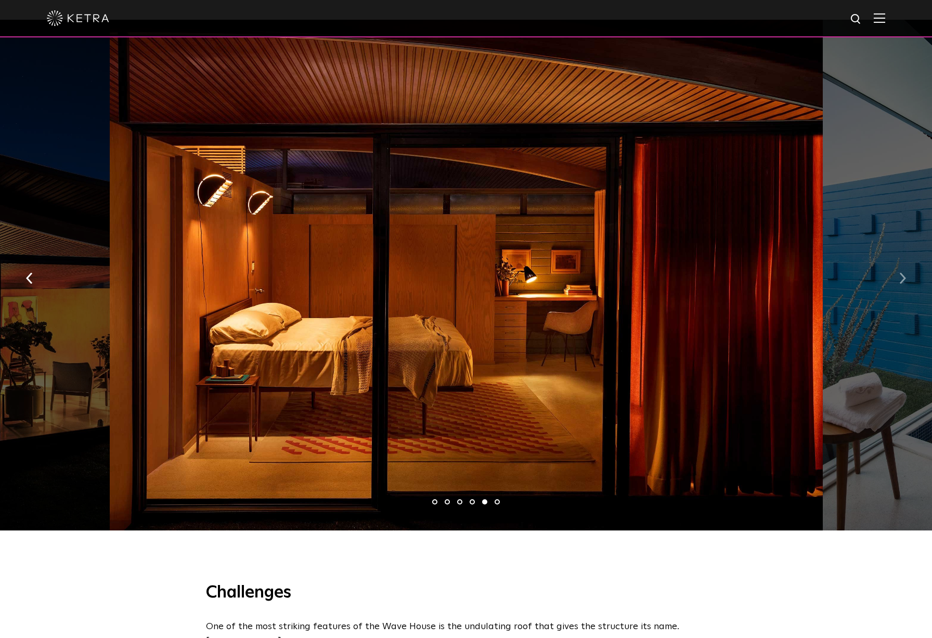
click at [904, 273] on img "button" at bounding box center [902, 278] width 7 height 11
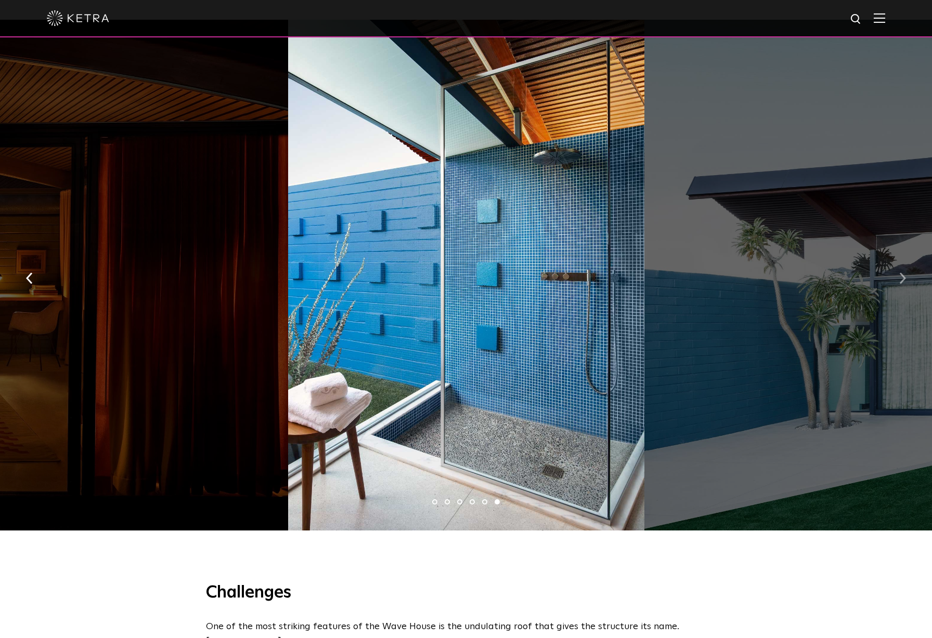
click at [904, 273] on img "button" at bounding box center [902, 278] width 7 height 11
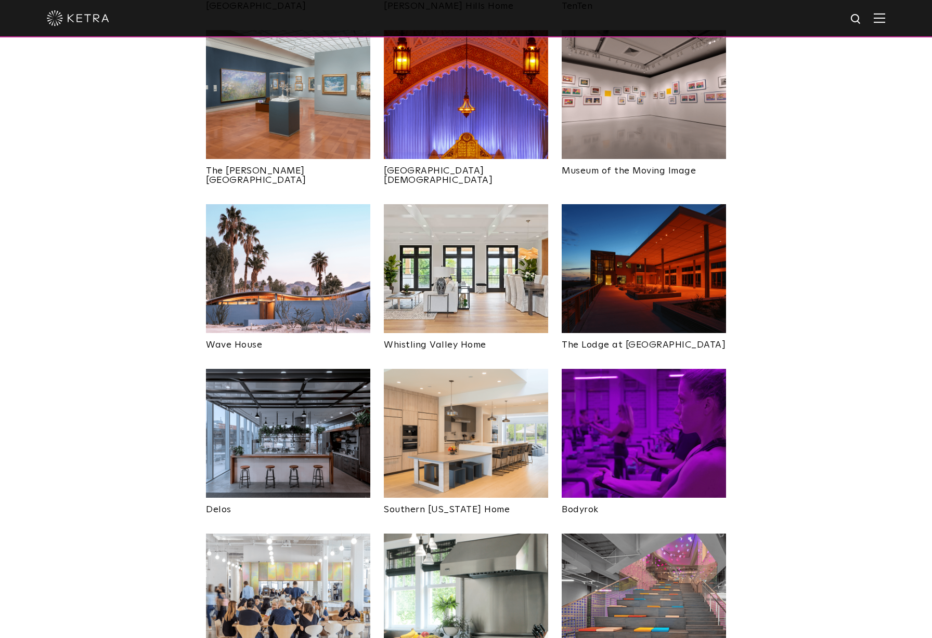
scroll to position [1517, 0]
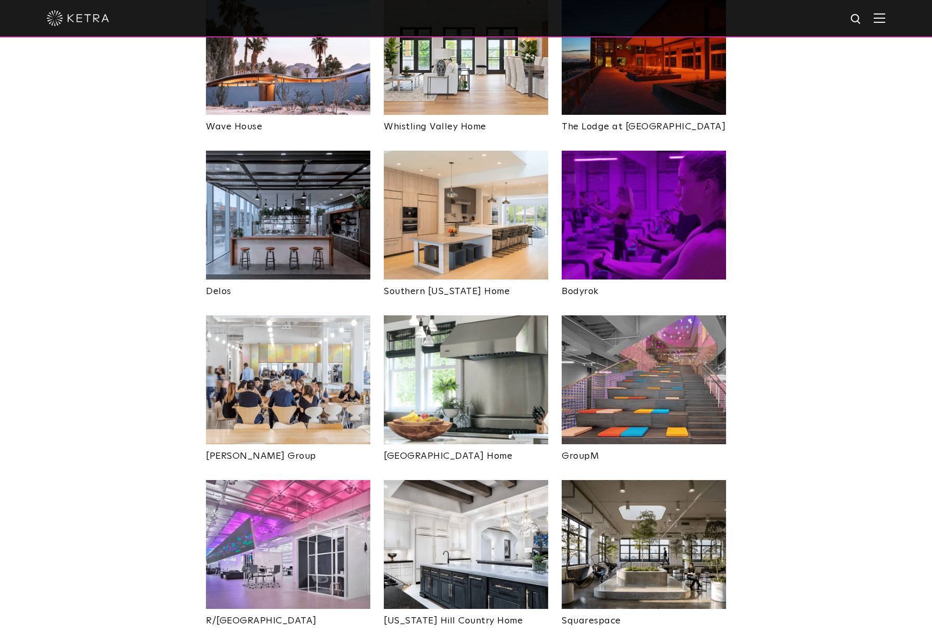
click at [693, 316] on img at bounding box center [644, 380] width 164 height 129
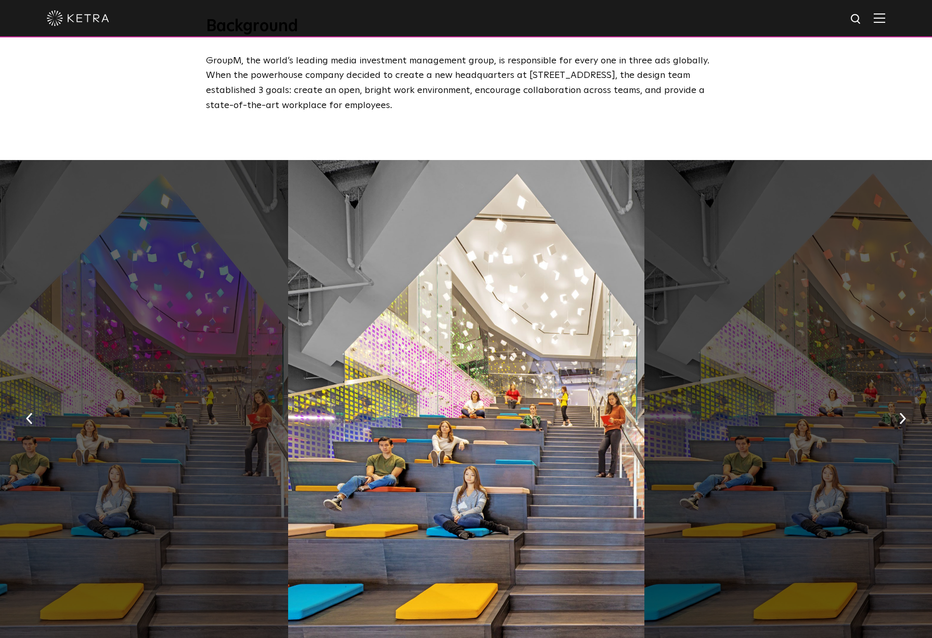
scroll to position [454, 0]
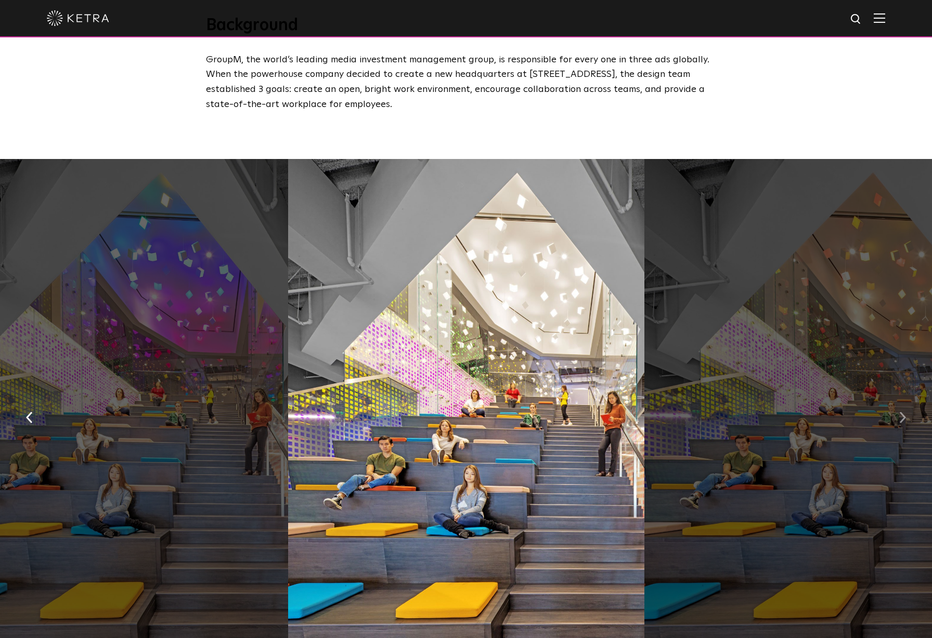
click at [898, 404] on button "button" at bounding box center [902, 417] width 22 height 36
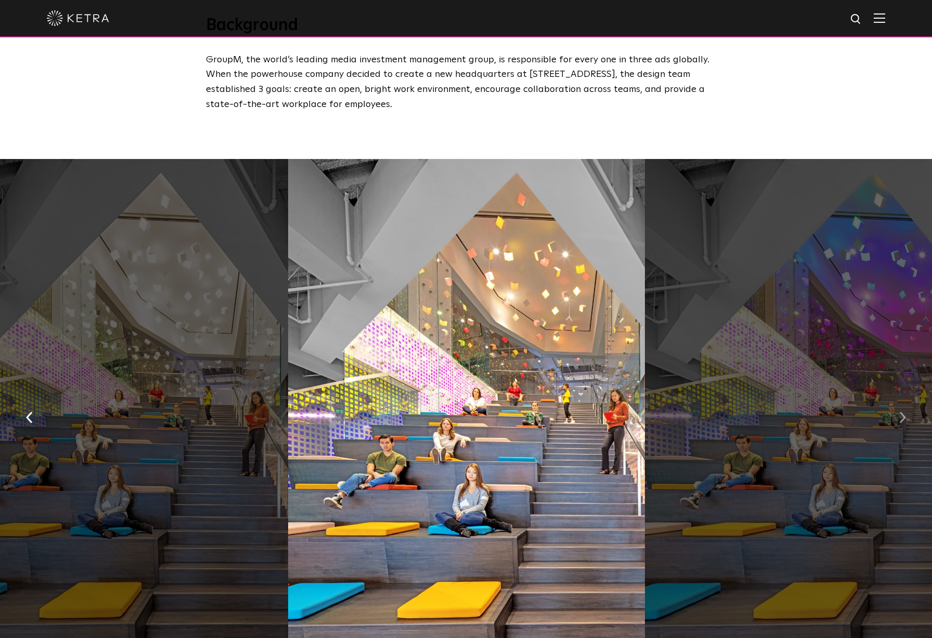
click at [903, 412] on img "button" at bounding box center [902, 417] width 7 height 11
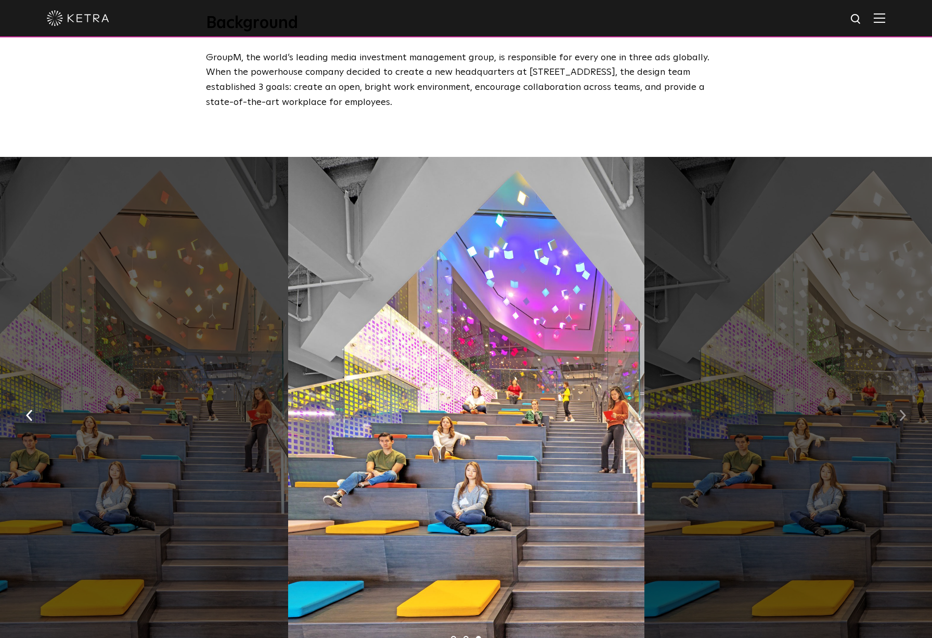
scroll to position [456, 0]
click at [902, 410] on img "button" at bounding box center [902, 415] width 7 height 11
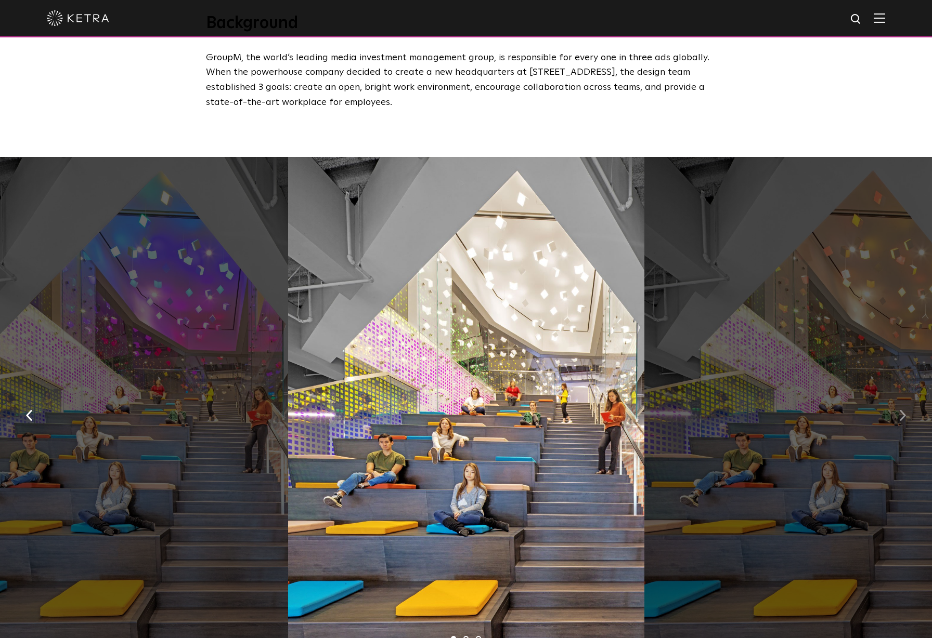
click at [902, 410] on img "button" at bounding box center [902, 415] width 7 height 11
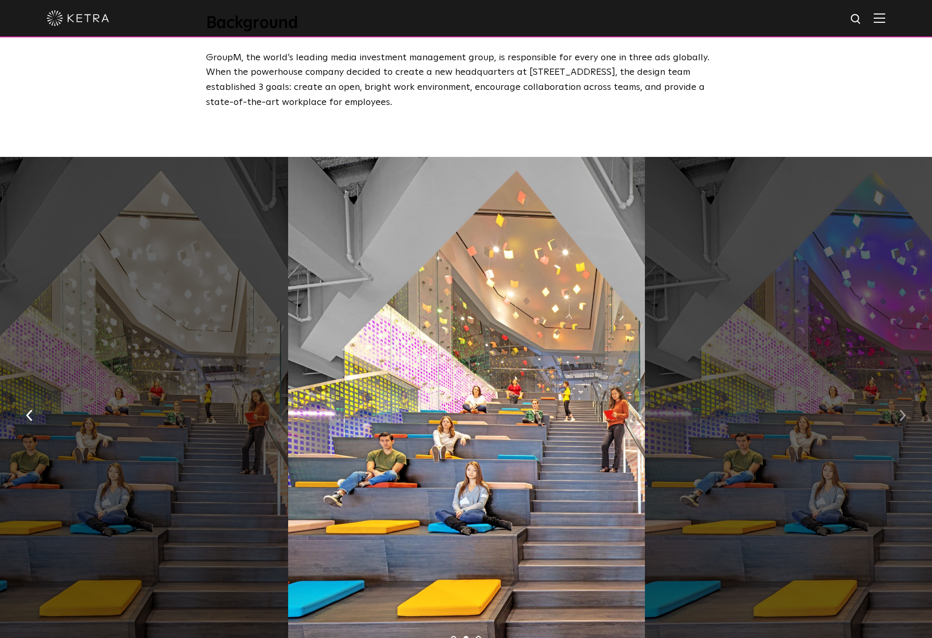
click at [902, 410] on img "button" at bounding box center [902, 415] width 7 height 11
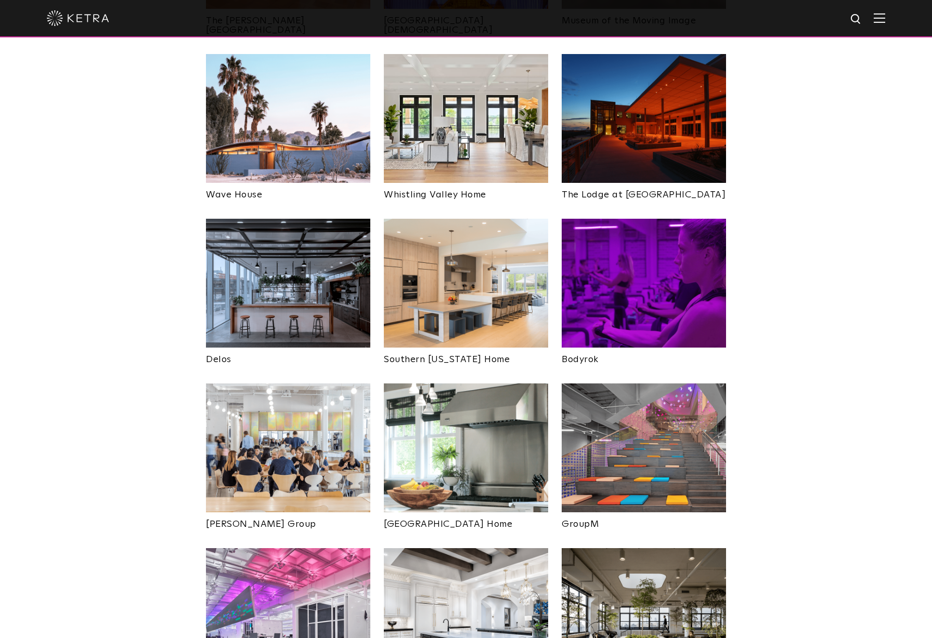
scroll to position [1435, 0]
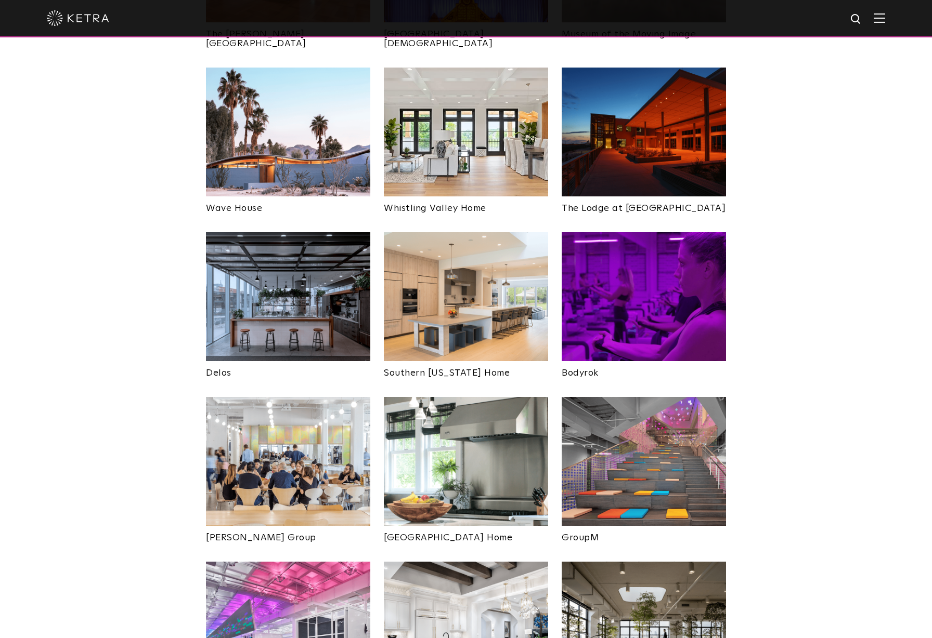
click at [480, 232] on img at bounding box center [466, 296] width 164 height 129
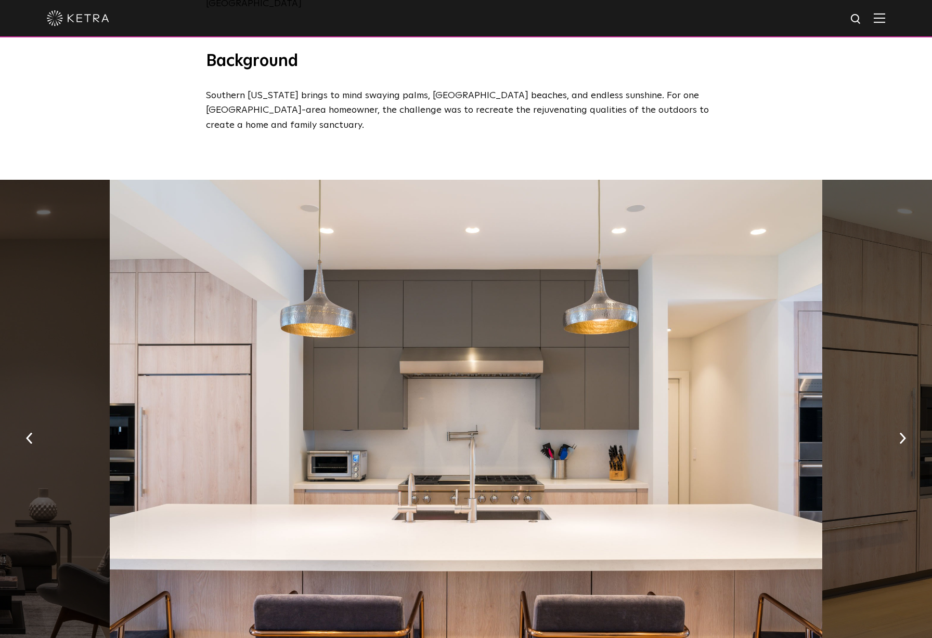
scroll to position [413, 0]
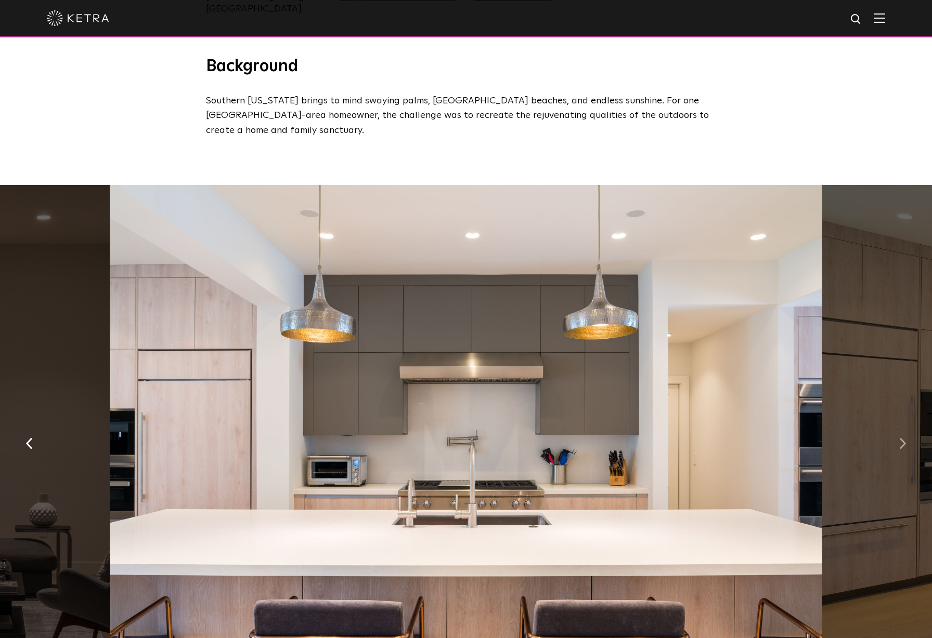
click at [903, 438] on img "button" at bounding box center [902, 443] width 7 height 11
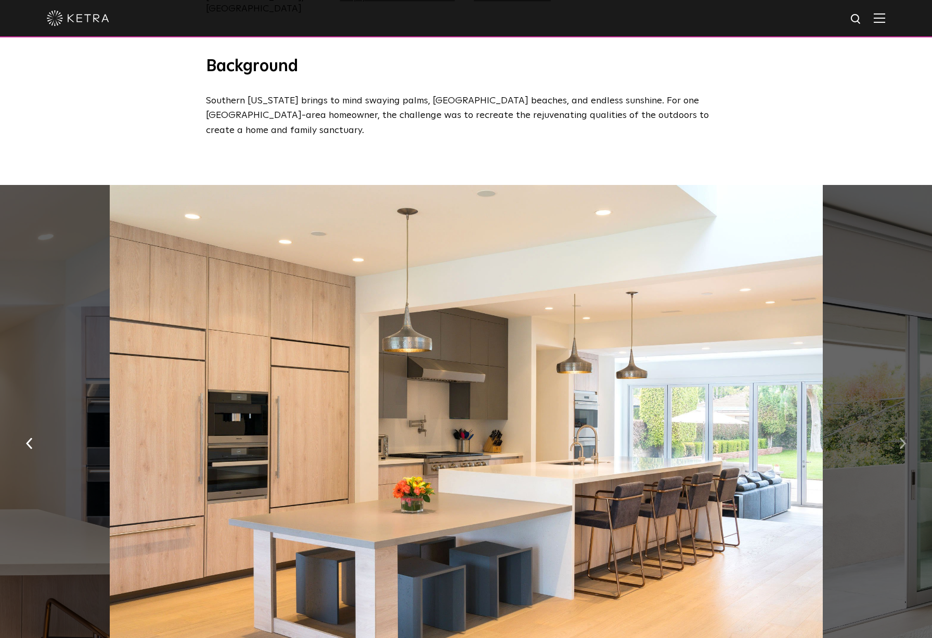
click at [903, 438] on img "button" at bounding box center [902, 443] width 7 height 11
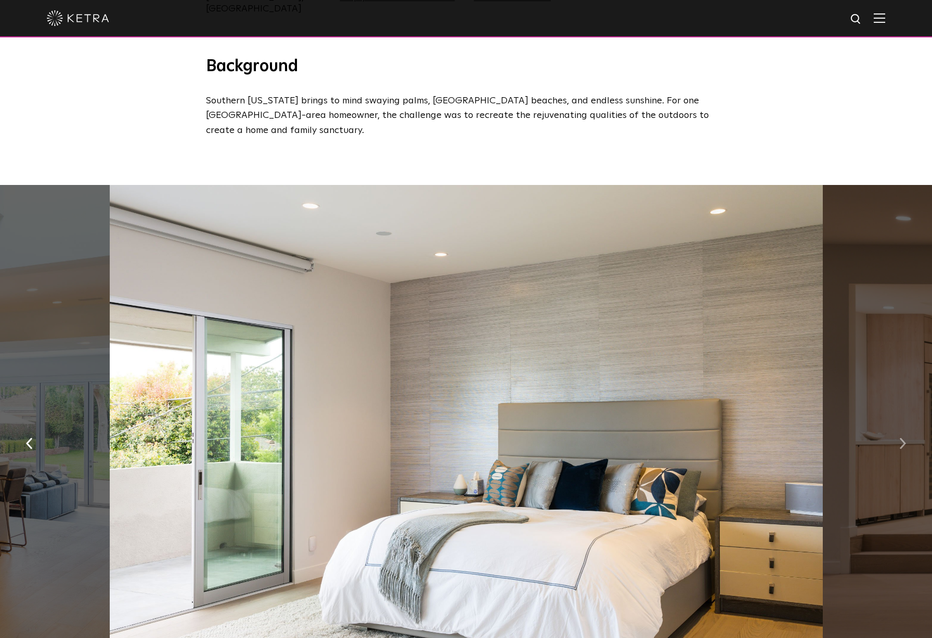
click at [903, 438] on img "button" at bounding box center [902, 443] width 7 height 11
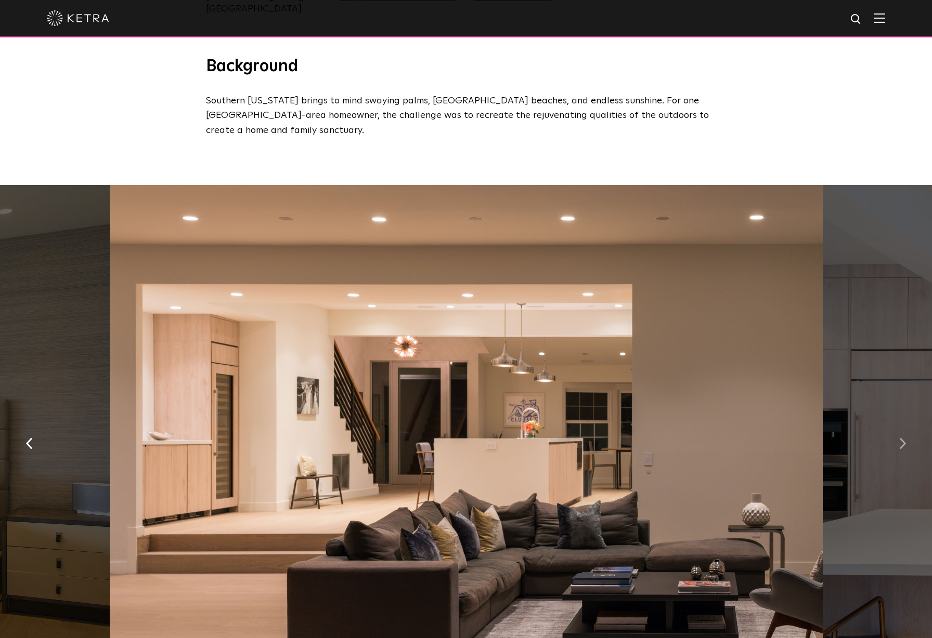
click at [903, 438] on img "button" at bounding box center [902, 443] width 7 height 11
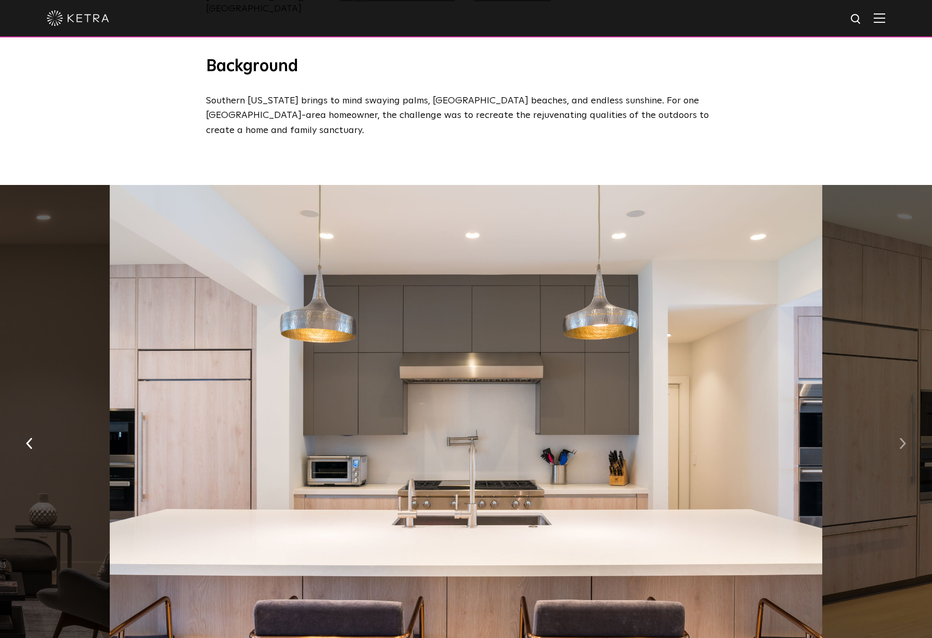
click at [903, 438] on img "button" at bounding box center [902, 443] width 7 height 11
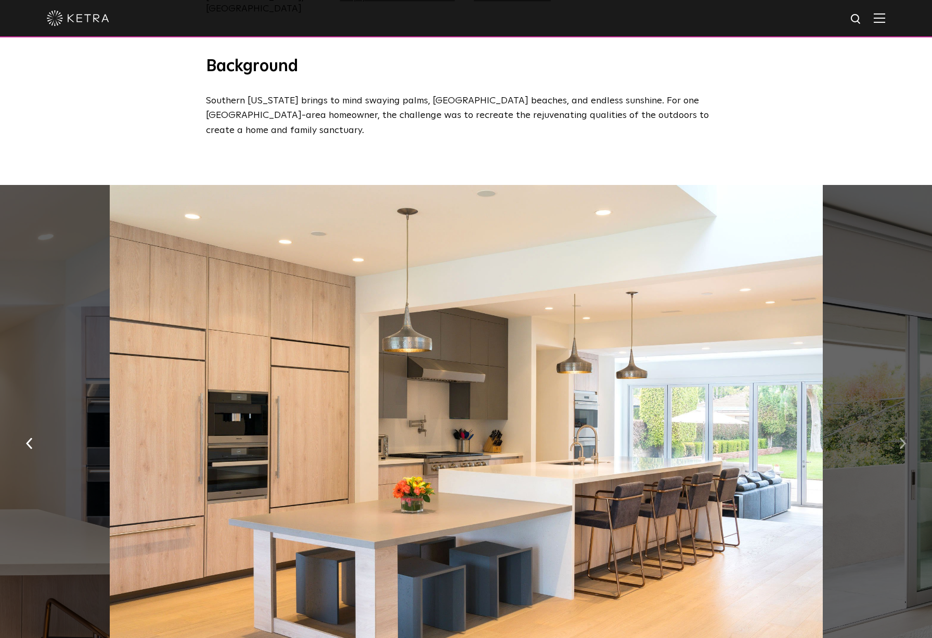
click at [903, 438] on img "button" at bounding box center [902, 443] width 7 height 11
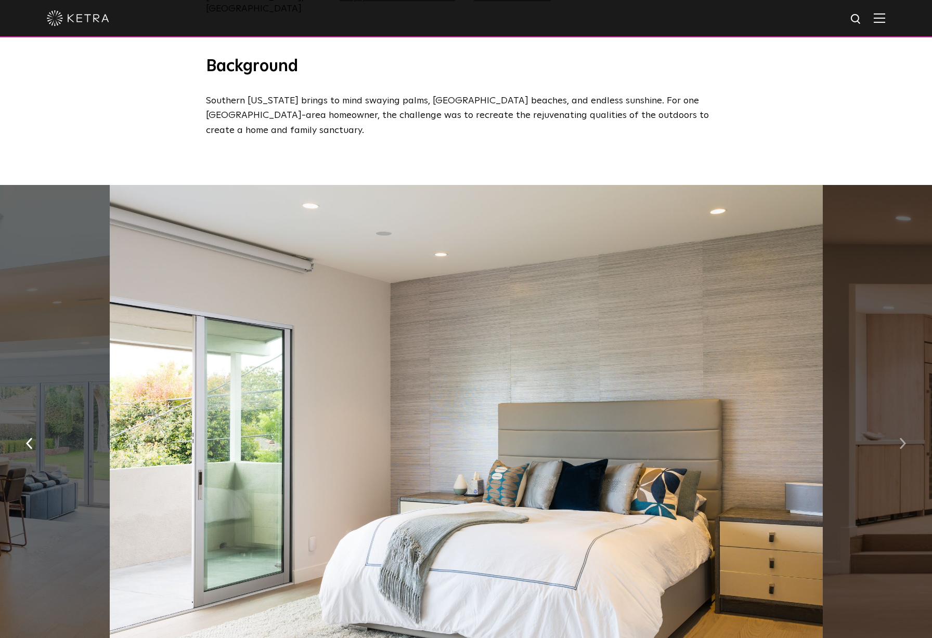
click at [903, 438] on img "button" at bounding box center [902, 443] width 7 height 11
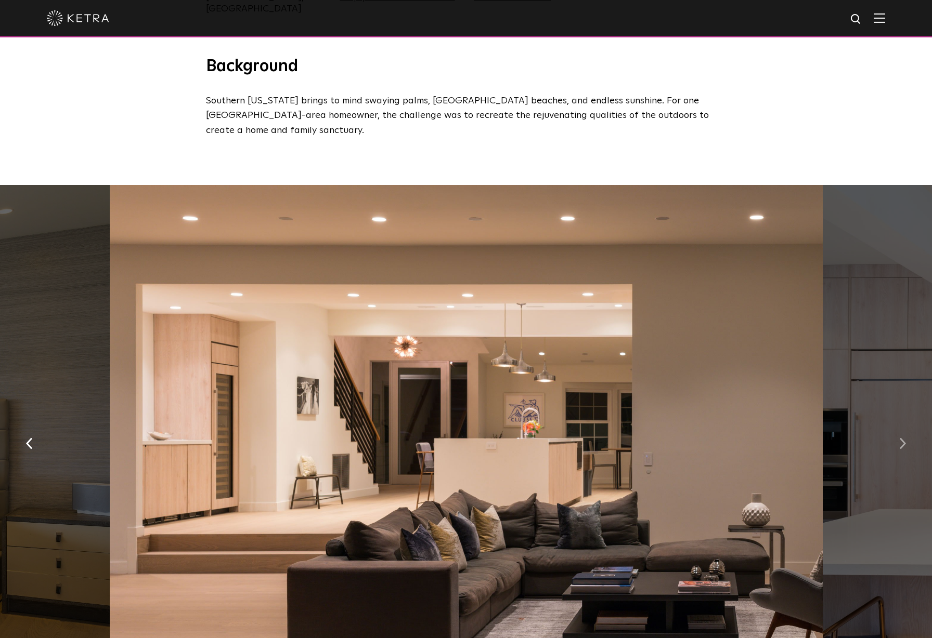
click at [903, 438] on img "button" at bounding box center [902, 443] width 7 height 11
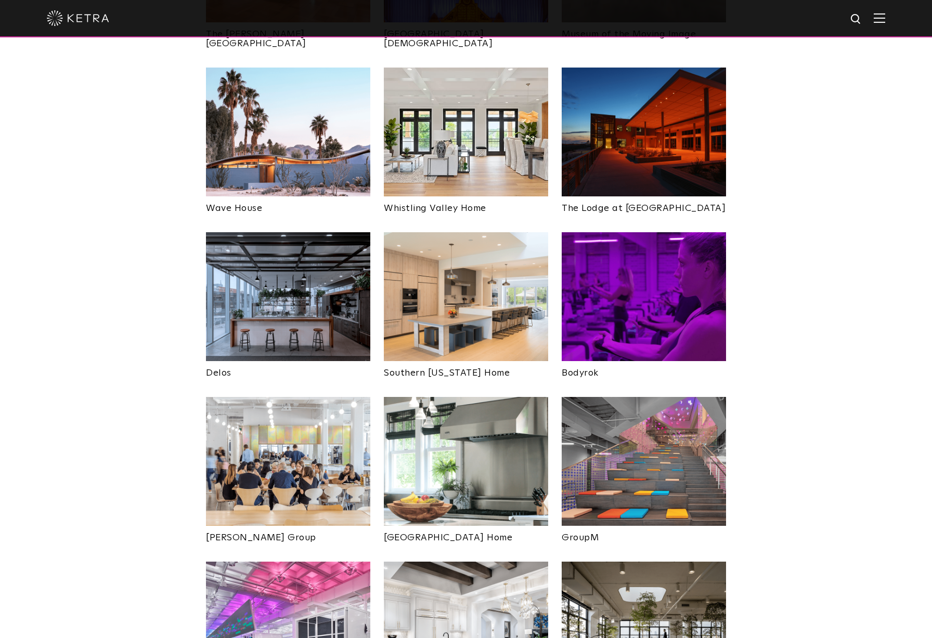
click at [348, 266] on img at bounding box center [288, 296] width 164 height 129
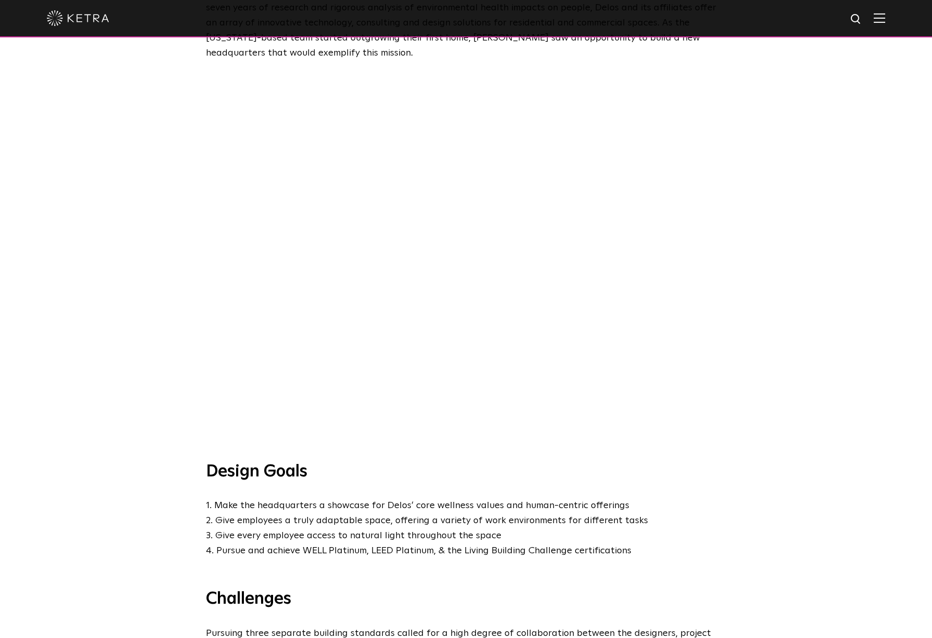
scroll to position [527, 0]
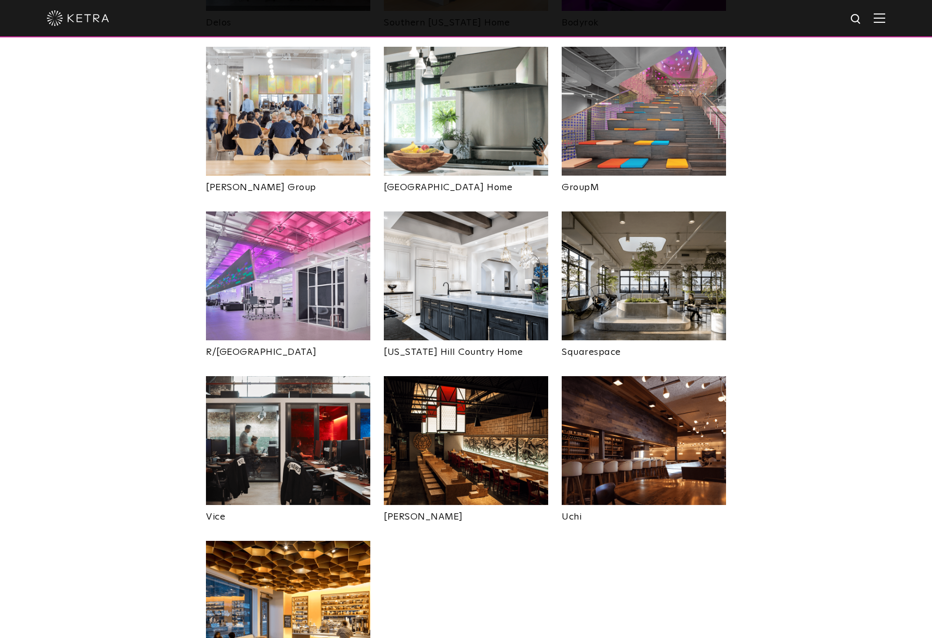
scroll to position [1784, 0]
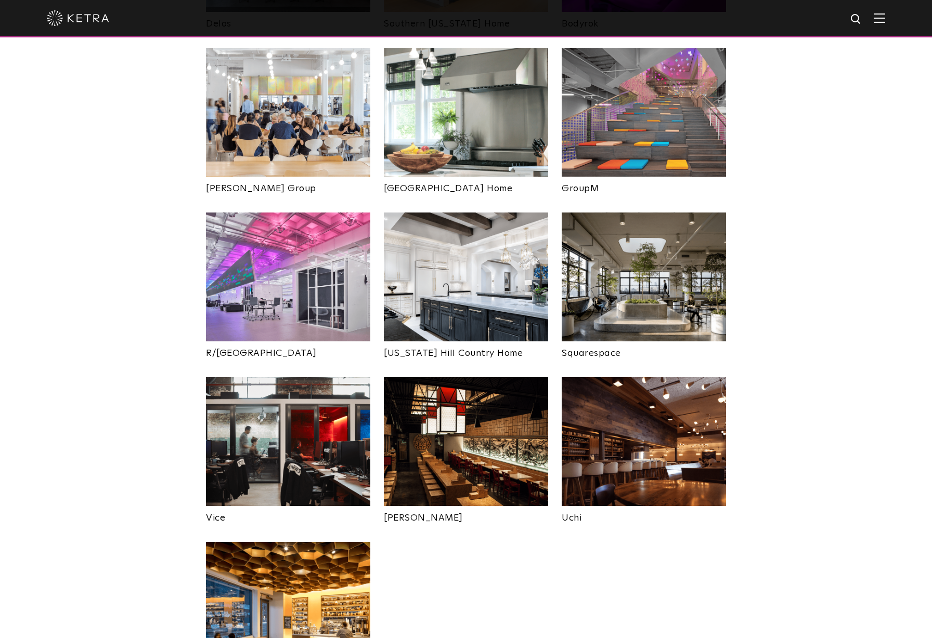
click at [663, 409] on img at bounding box center [644, 441] width 164 height 129
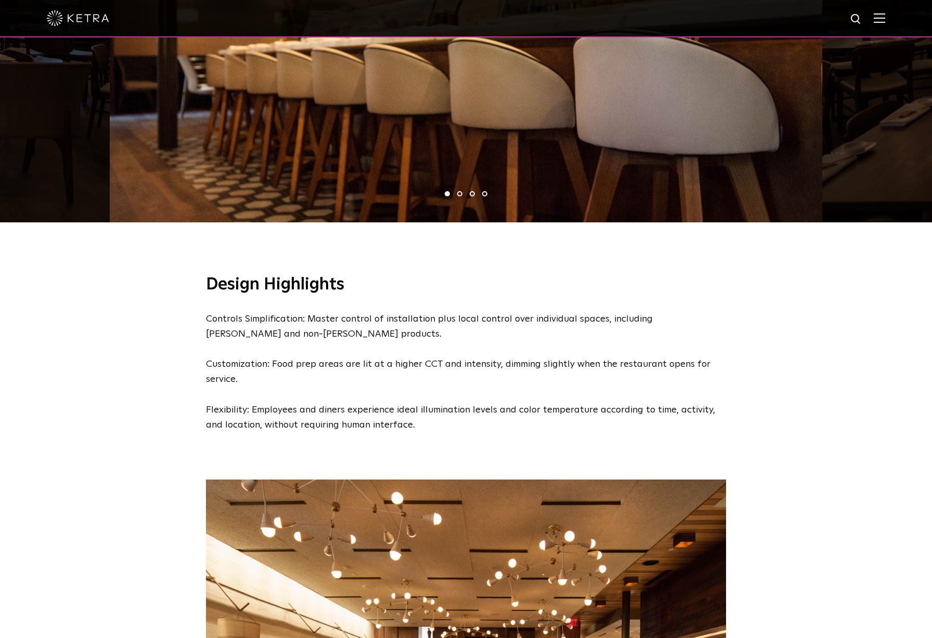
scroll to position [688, 0]
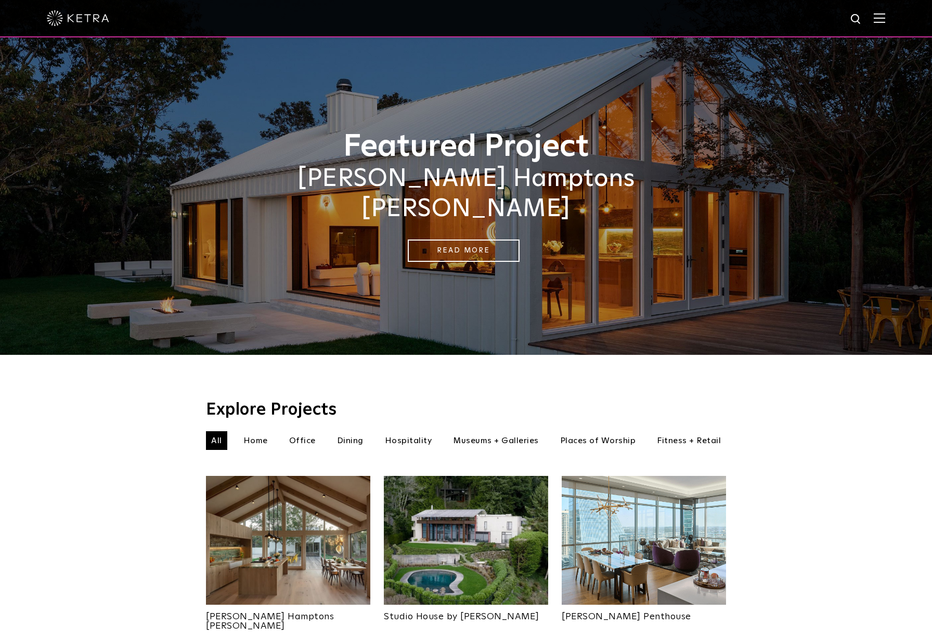
click at [878, 14] on img at bounding box center [878, 18] width 11 height 10
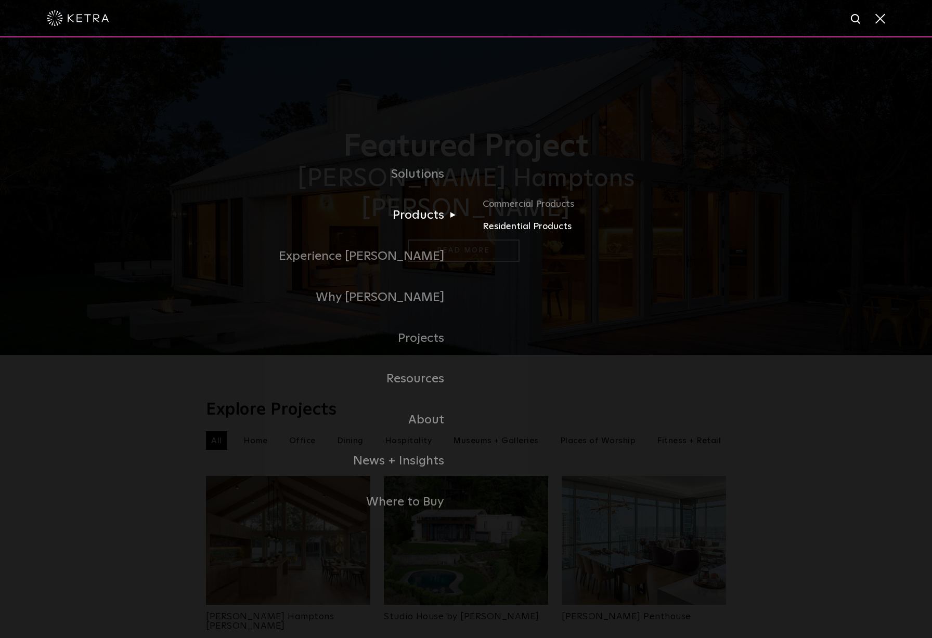
click at [543, 225] on link "Residential Products" at bounding box center [603, 226] width 243 height 15
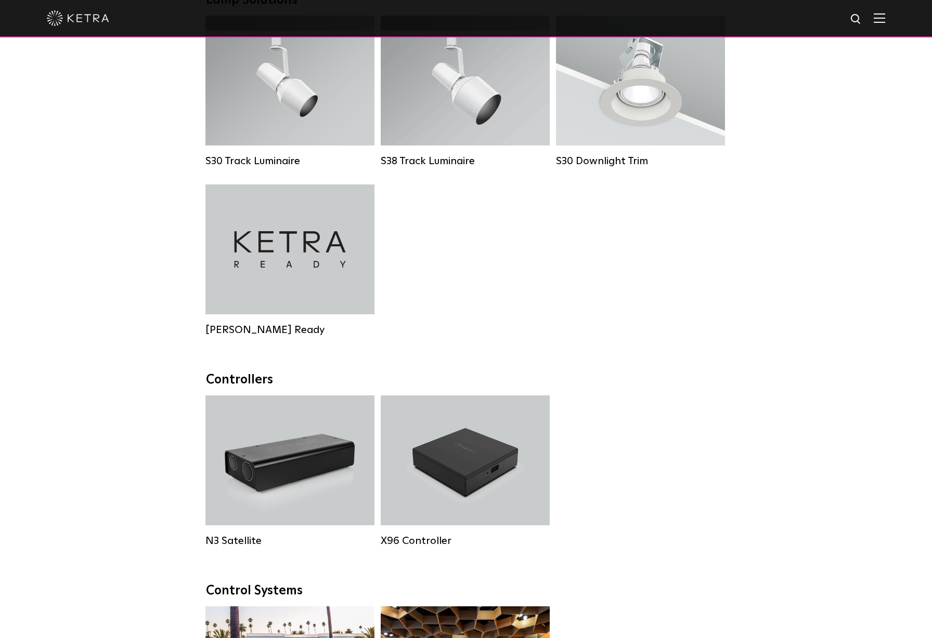
scroll to position [847, 0]
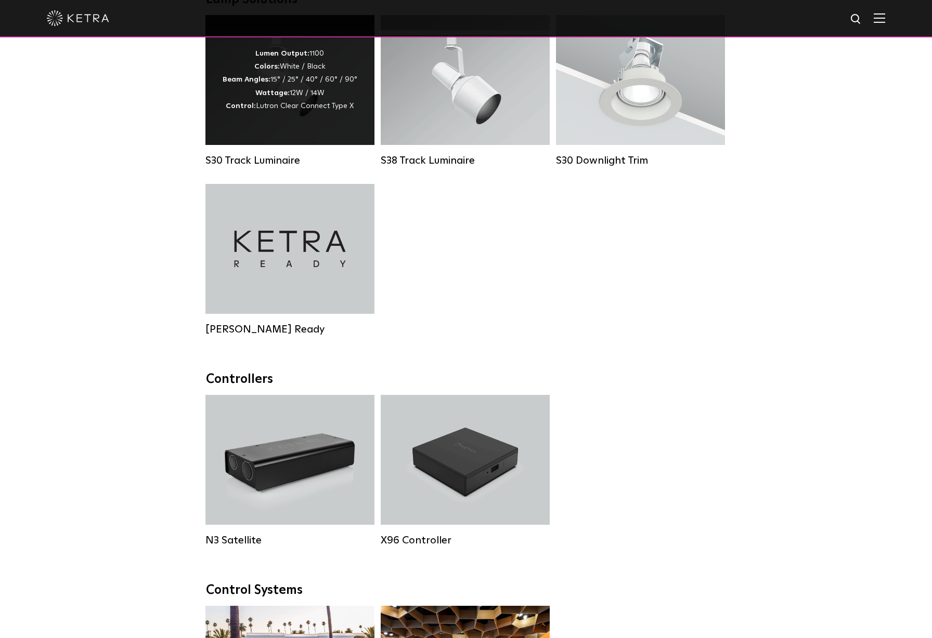
click at [273, 109] on span "Lutron Clear Connect Type X" at bounding box center [305, 105] width 98 height 7
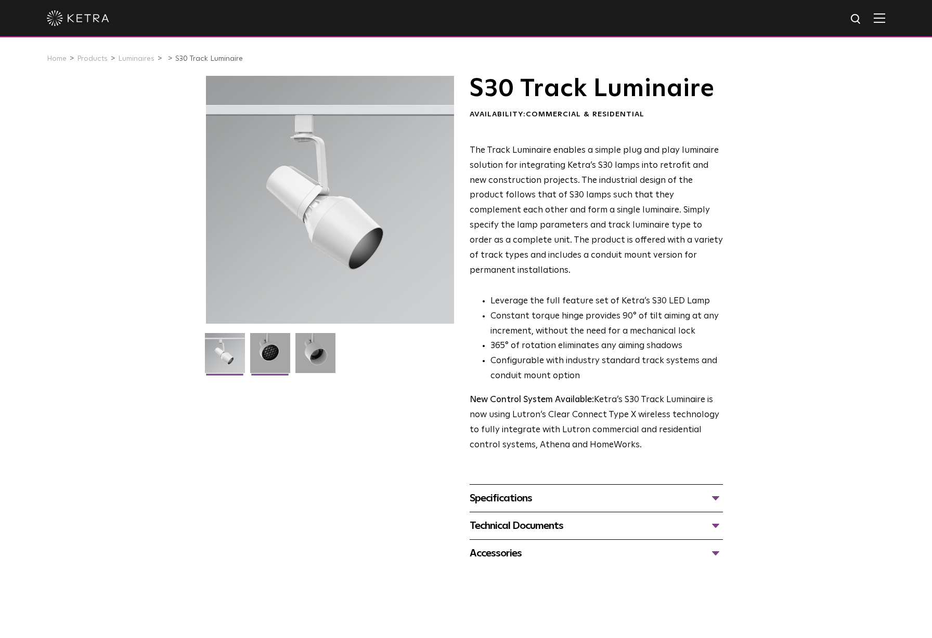
click at [269, 352] on img at bounding box center [270, 357] width 40 height 48
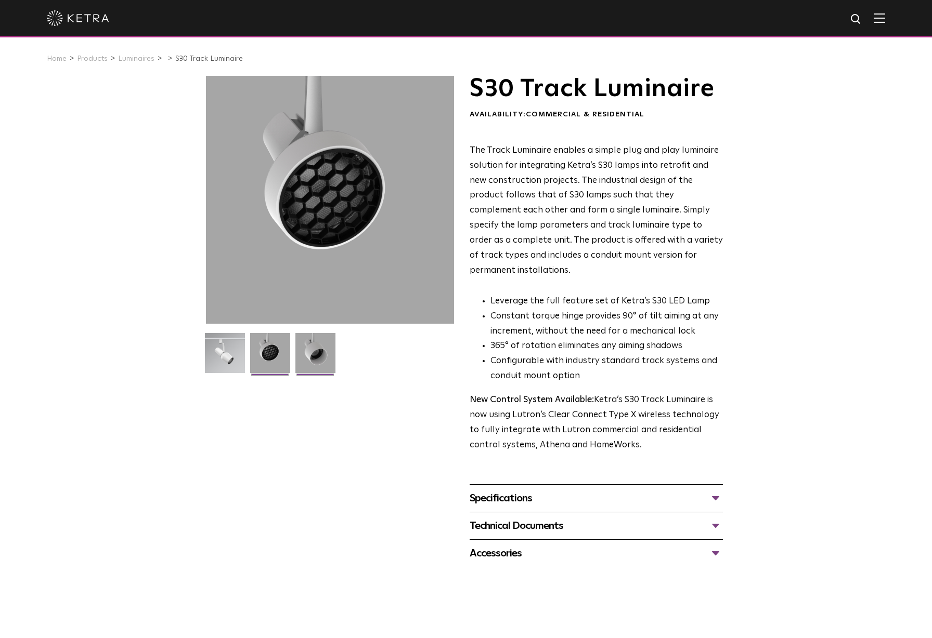
click at [326, 357] on img at bounding box center [315, 357] width 40 height 48
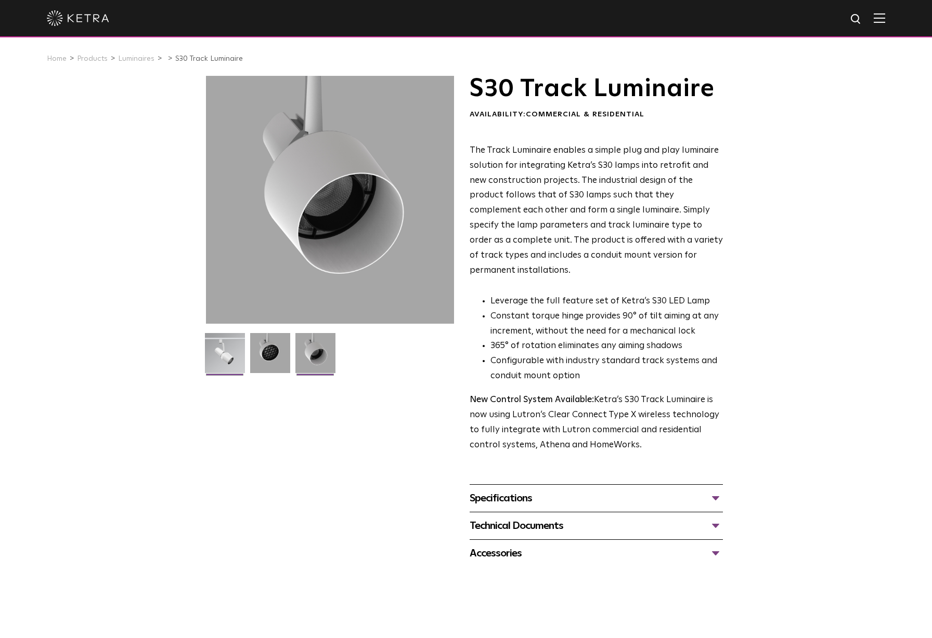
click at [225, 354] on img at bounding box center [225, 357] width 40 height 48
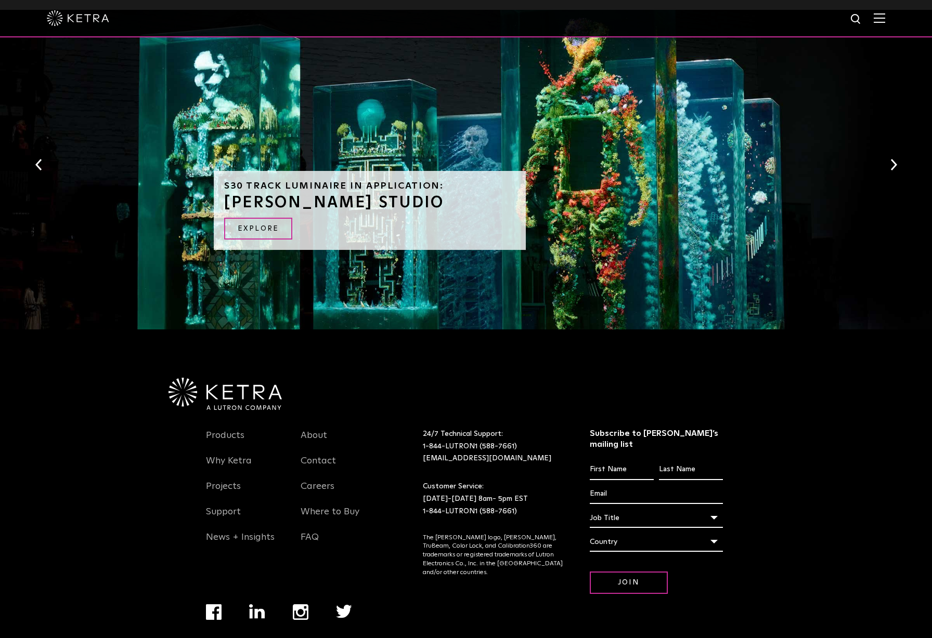
scroll to position [962, 0]
click at [308, 605] on li "Navigation Menu" at bounding box center [314, 613] width 43 height 16
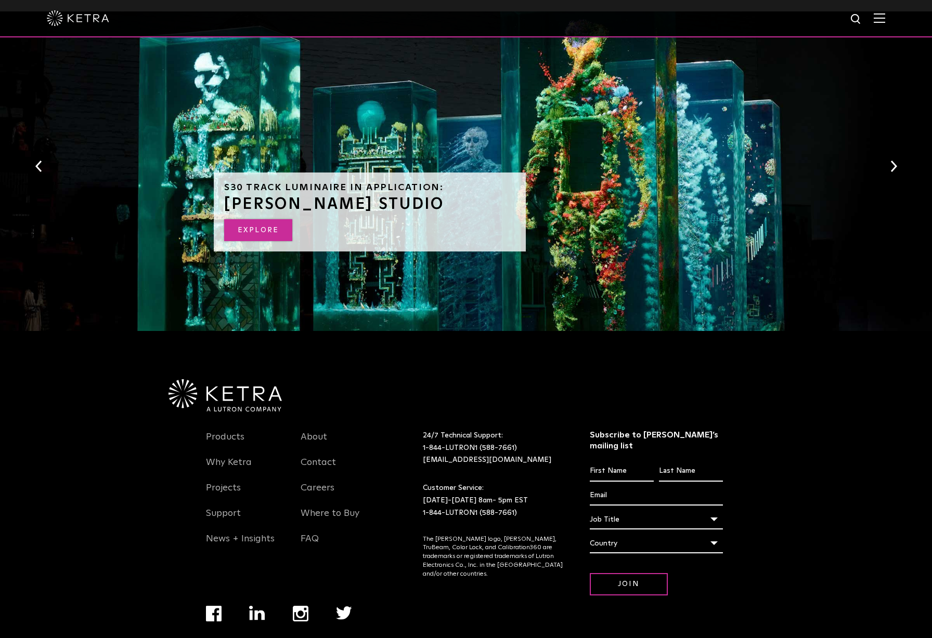
click at [246, 219] on link "EXPLORE" at bounding box center [258, 230] width 68 height 22
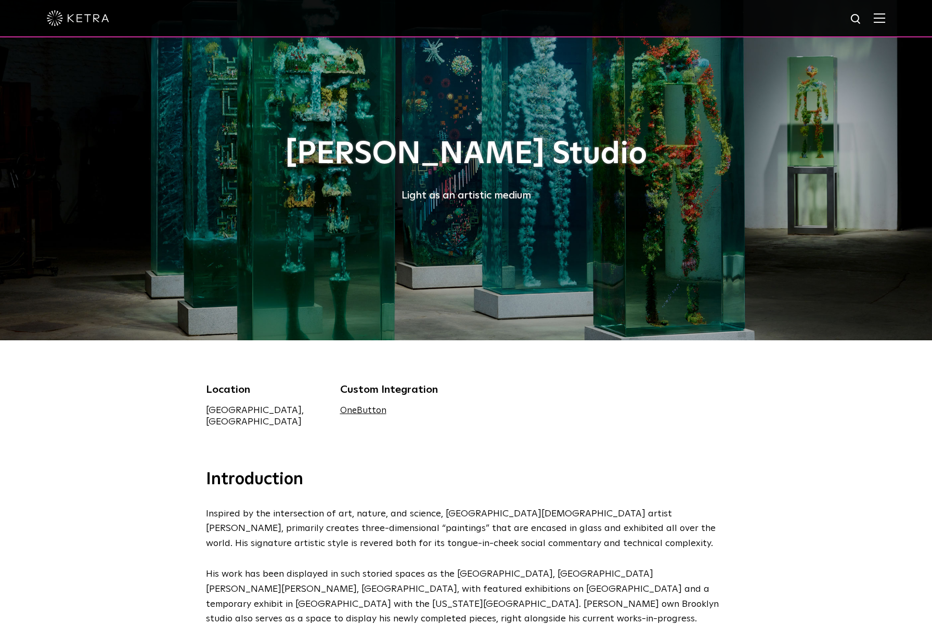
scroll to position [0, 1]
